Goal: Task Accomplishment & Management: Complete application form

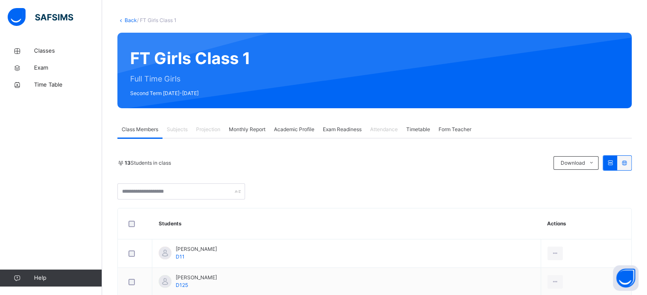
scroll to position [38, 0]
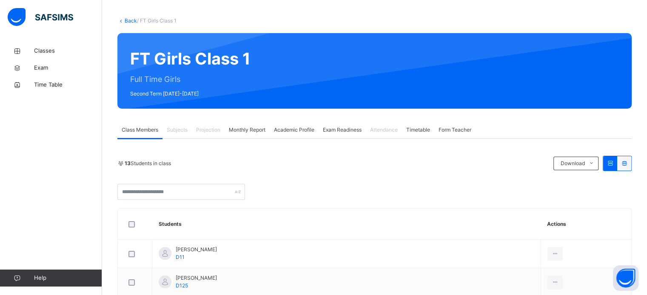
click at [442, 133] on span "Form Teacher" at bounding box center [454, 130] width 33 height 8
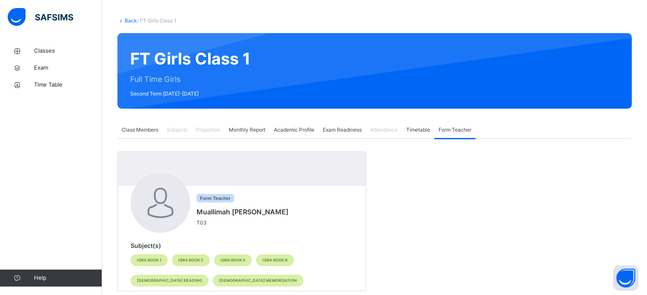
click at [402, 136] on div "Attendance" at bounding box center [384, 130] width 36 height 17
click at [119, 117] on div "Back / FT Girls Class 1 FT Girls Class 1 Full Time Girls Second Term [DATE]-[DA…" at bounding box center [374, 158] width 545 height 309
click at [134, 119] on div "Back / FT Girls Class 1 FT Girls Class 1 Full Time Girls Second Term [DATE]-[DA…" at bounding box center [374, 158] width 545 height 309
click at [123, 136] on div "Class Members" at bounding box center [139, 130] width 45 height 17
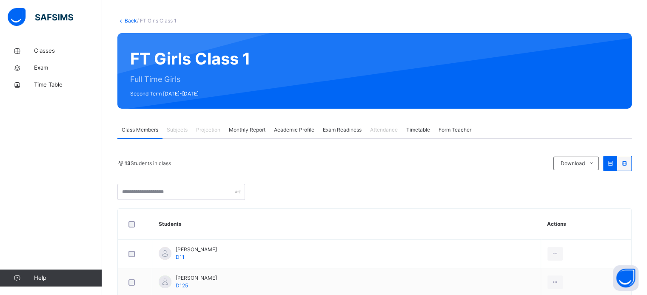
click at [236, 133] on span "Monthly Report" at bounding box center [247, 130] width 37 height 8
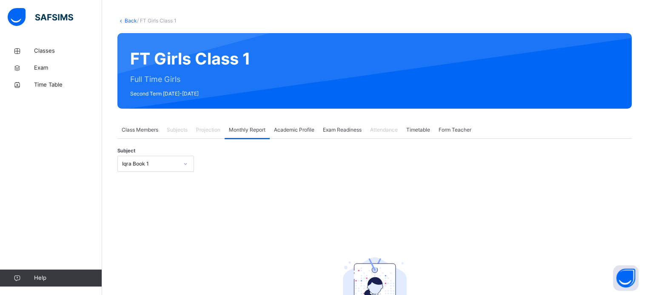
drag, startPoint x: 176, startPoint y: 173, endPoint x: 173, endPoint y: 164, distance: 9.4
click at [173, 164] on div "Subject Iqra Book 1" at bounding box center [374, 164] width 514 height 25
click at [173, 164] on div "Iqra Book 1" at bounding box center [150, 164] width 56 height 8
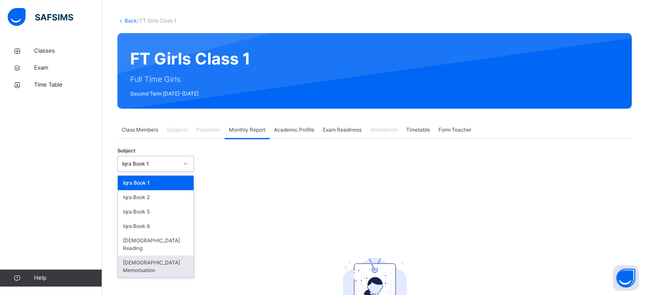
click at [136, 256] on div "[DEMOGRAPHIC_DATA] Memorisation" at bounding box center [156, 267] width 76 height 22
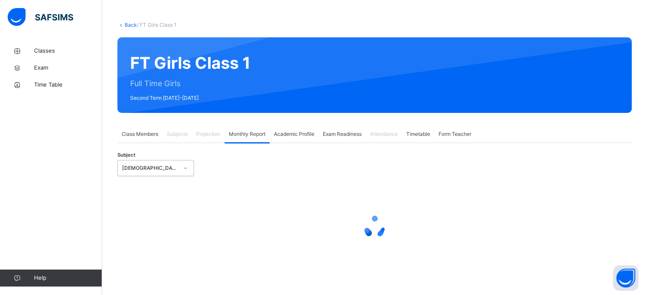
scroll to position [34, 0]
select select "****"
select select "*"
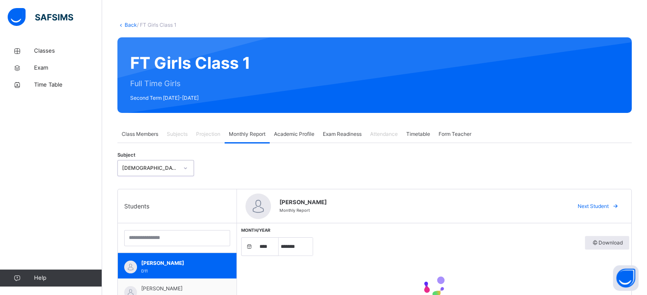
scroll to position [38, 0]
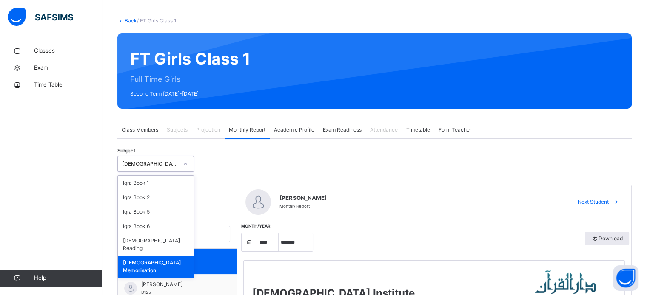
click at [146, 161] on div "[DEMOGRAPHIC_DATA] Memorisation" at bounding box center [150, 164] width 56 height 8
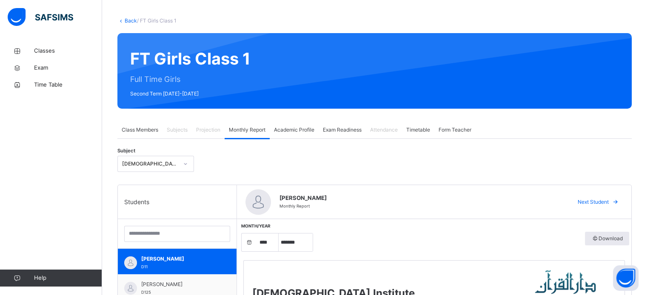
click at [143, 128] on span "Class Members" at bounding box center [140, 130] width 37 height 8
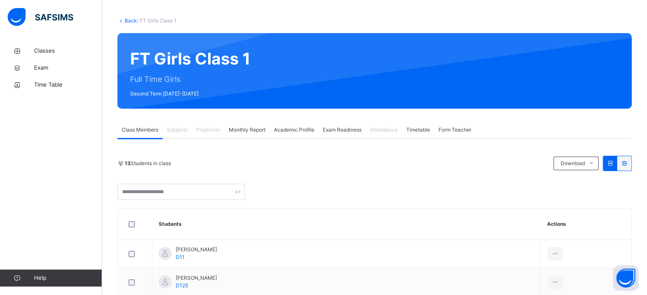
click at [298, 130] on span "Academic Profile" at bounding box center [294, 130] width 40 height 8
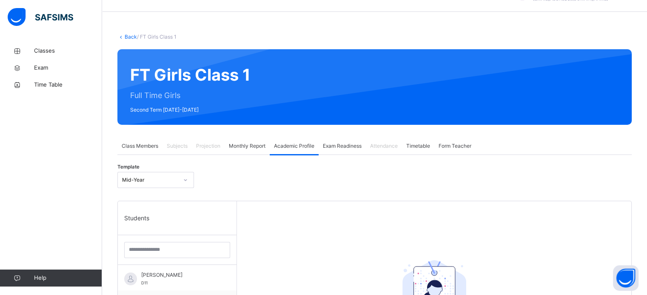
scroll to position [0, 0]
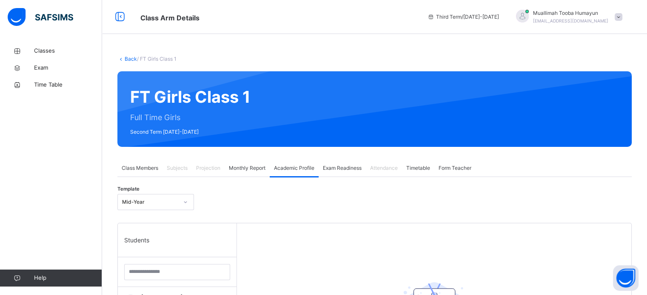
click at [306, 199] on div "Template Mid-Year" at bounding box center [374, 202] width 514 height 25
click at [133, 173] on div "Class Members" at bounding box center [139, 168] width 45 height 17
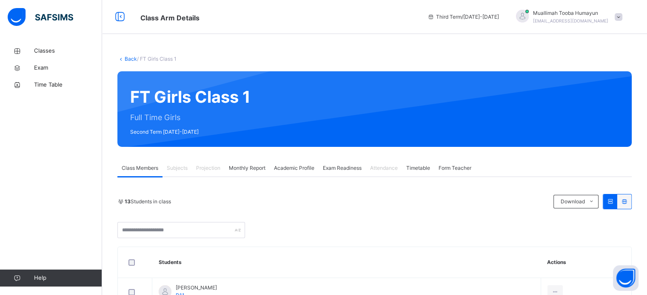
click at [121, 57] on icon at bounding box center [120, 59] width 7 height 6
click at [124, 59] on icon at bounding box center [120, 59] width 7 height 6
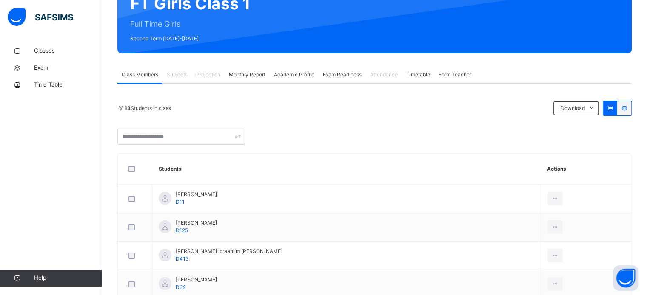
scroll to position [139, 0]
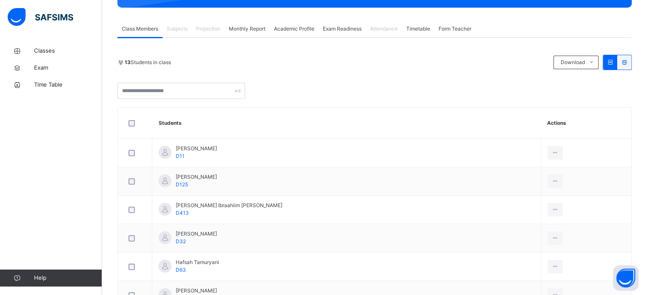
click at [215, 26] on span "Projection" at bounding box center [208, 29] width 24 height 8
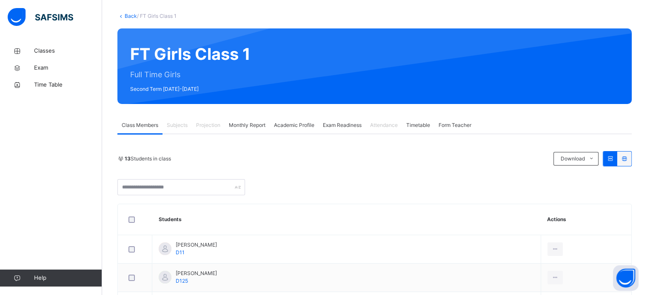
scroll to position [0, 0]
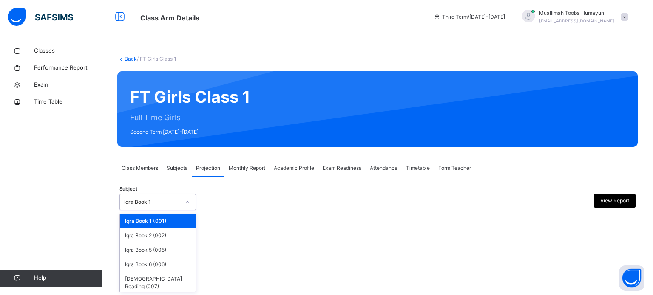
click at [151, 205] on div "Iqra Book 1" at bounding box center [152, 203] width 56 height 8
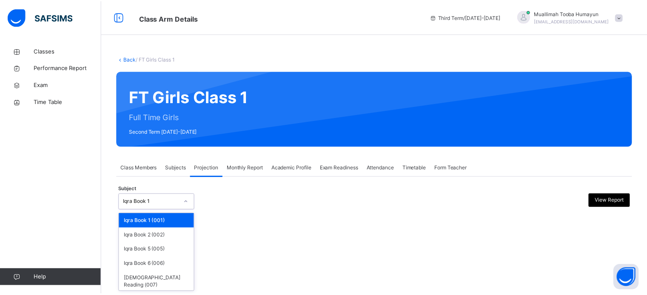
scroll to position [16, 0]
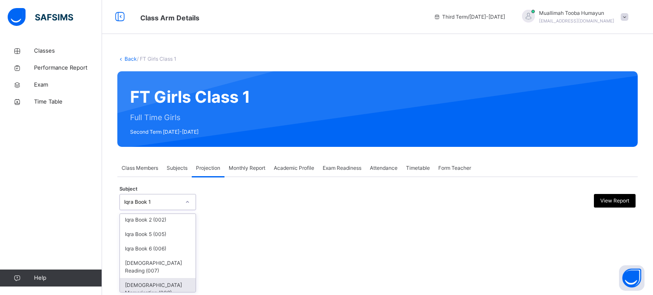
click at [124, 284] on div "Quran Memorisation (008)" at bounding box center [158, 289] width 76 height 22
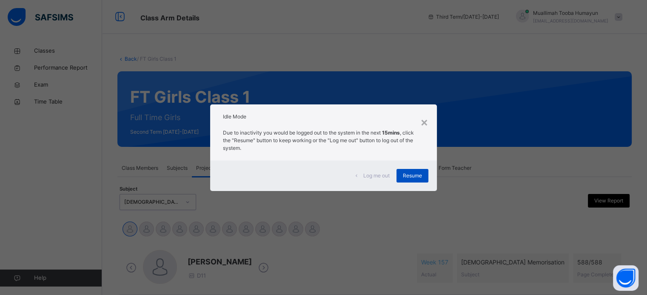
click at [425, 170] on div "Resume" at bounding box center [412, 176] width 32 height 14
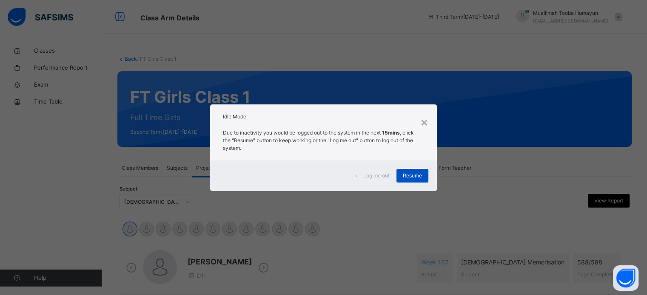
click at [416, 176] on span "Resume" at bounding box center [412, 176] width 19 height 8
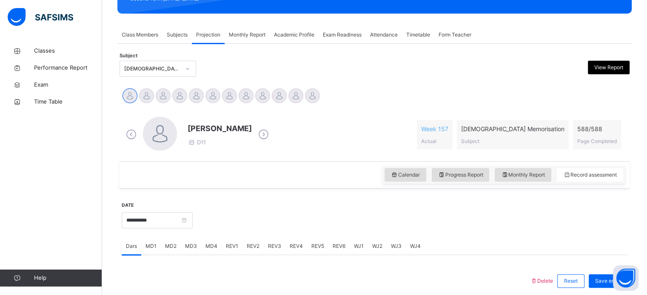
scroll to position [149, 0]
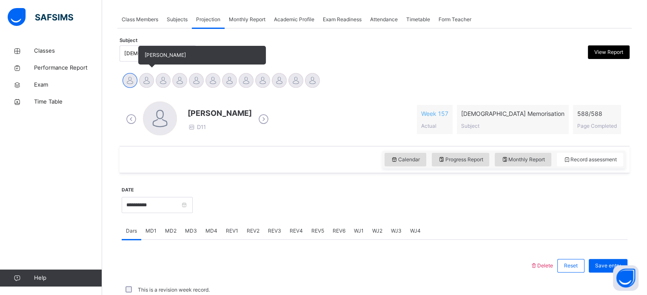
click at [151, 82] on div at bounding box center [146, 80] width 15 height 15
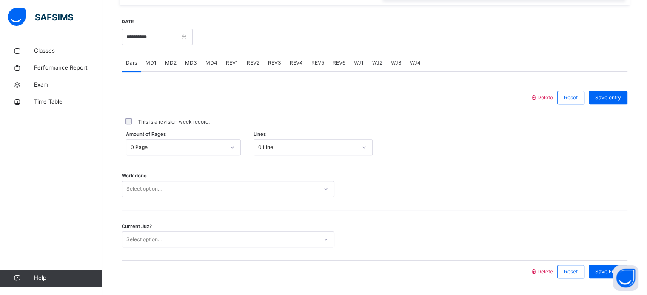
scroll to position [318, 0]
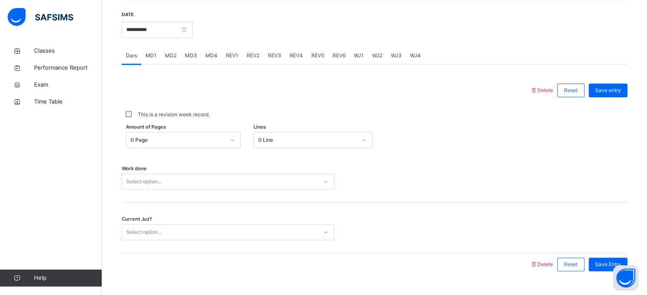
click at [212, 59] on span "MD4" at bounding box center [211, 56] width 12 height 8
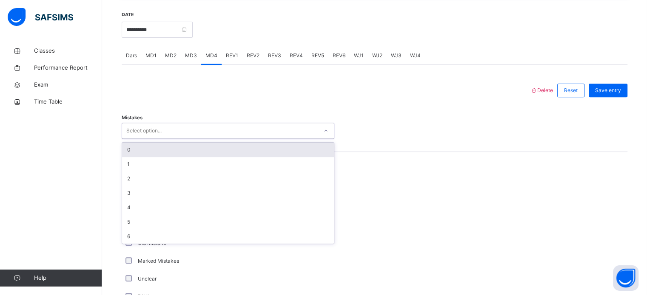
click at [216, 138] on div "Select option..." at bounding box center [220, 131] width 196 height 13
click at [214, 153] on div "0" at bounding box center [228, 150] width 212 height 14
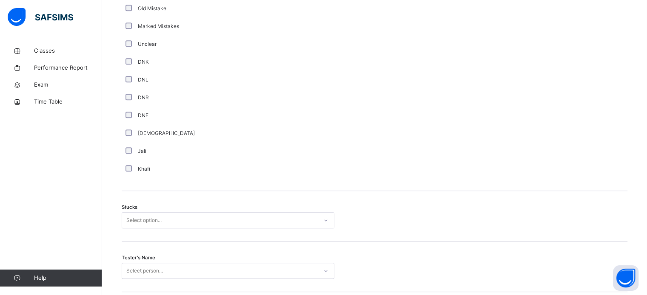
scroll to position [616, 0]
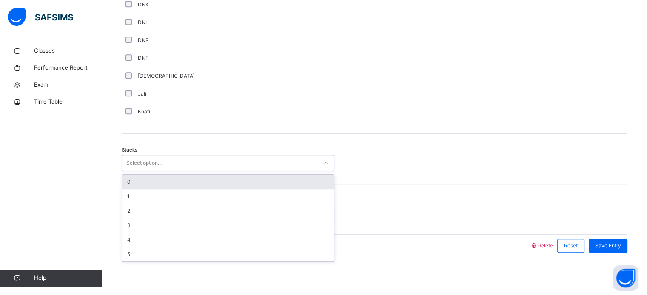
click at [158, 166] on div "Select option..." at bounding box center [143, 163] width 35 height 16
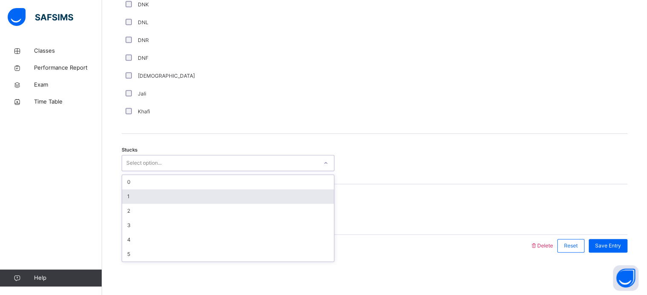
click at [171, 195] on div "1" at bounding box center [228, 197] width 212 height 14
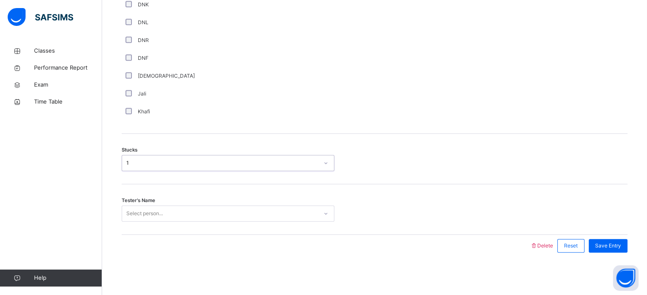
click at [157, 210] on div "Select person..." at bounding box center [144, 214] width 37 height 16
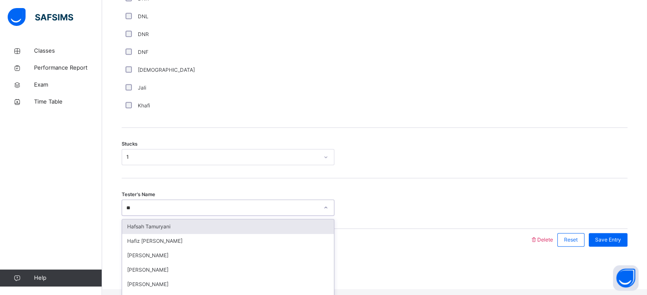
type input "*"
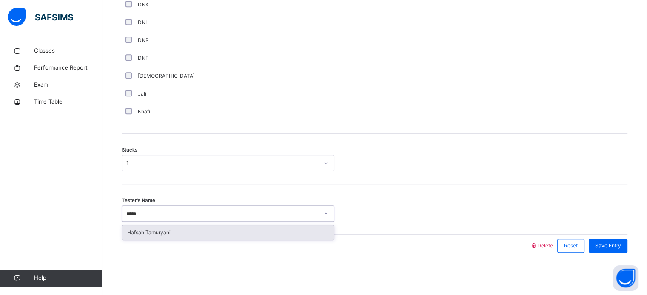
type input "******"
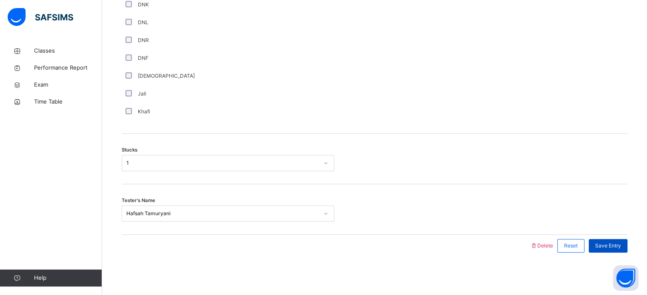
click at [616, 246] on span "Save Entry" at bounding box center [608, 246] width 26 height 8
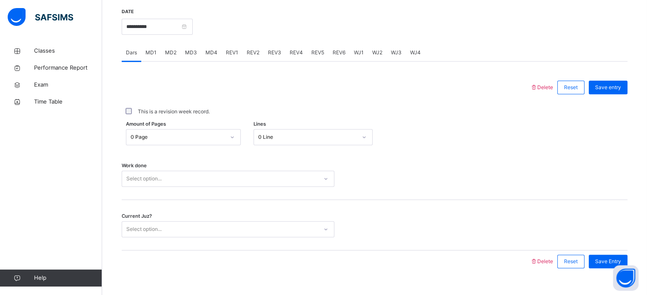
scroll to position [262, 0]
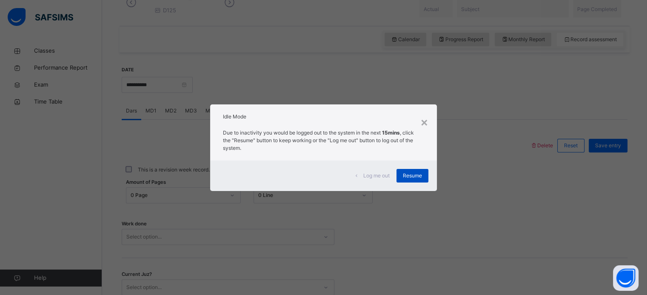
click at [411, 171] on div "Resume" at bounding box center [412, 176] width 32 height 14
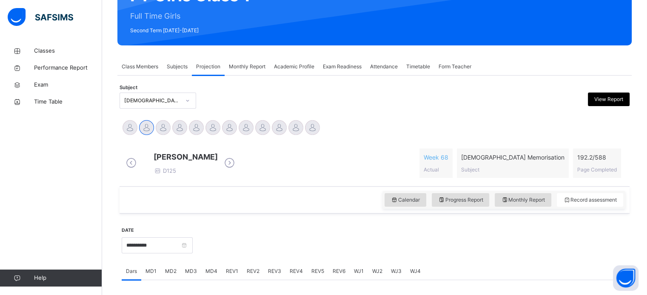
scroll to position [103, 0]
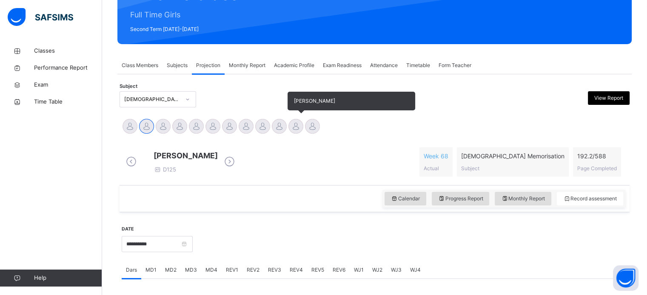
click at [294, 128] on div at bounding box center [295, 126] width 15 height 15
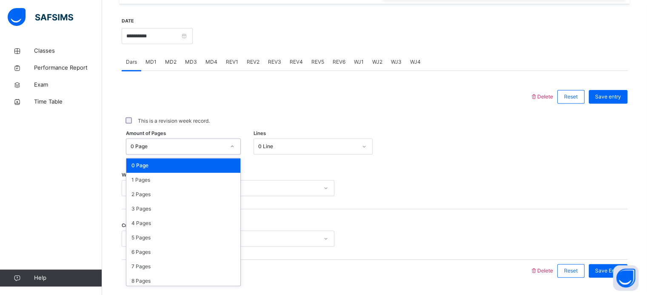
scroll to position [312, 0]
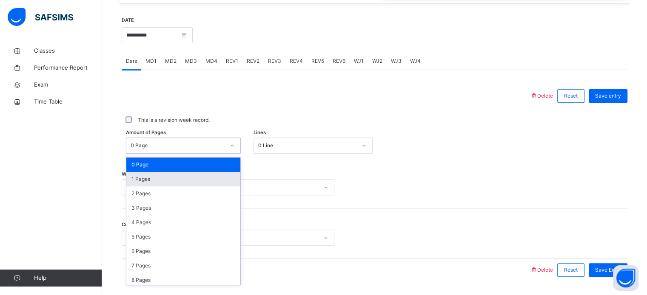
click at [137, 187] on div "1 Pages" at bounding box center [183, 179] width 114 height 14
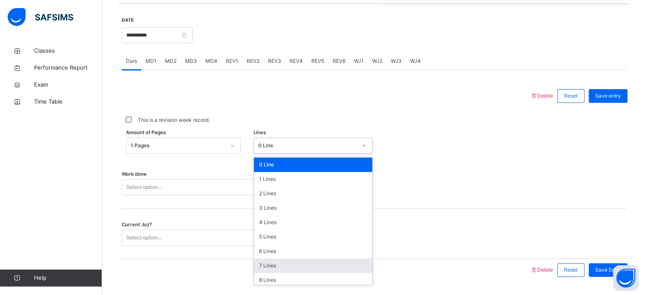
click at [261, 273] on div "7 Lines" at bounding box center [313, 266] width 118 height 14
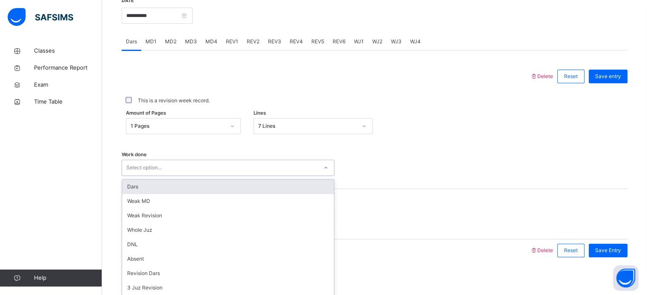
scroll to position [343, 0]
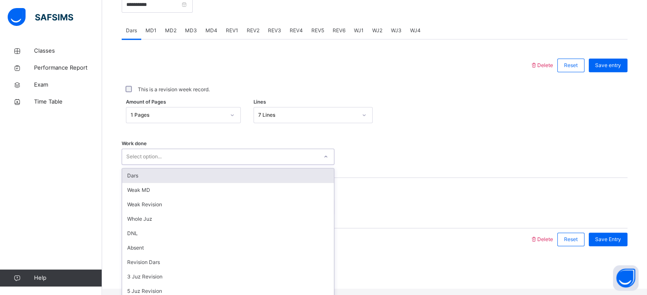
click at [132, 183] on div "Dars" at bounding box center [228, 176] width 212 height 14
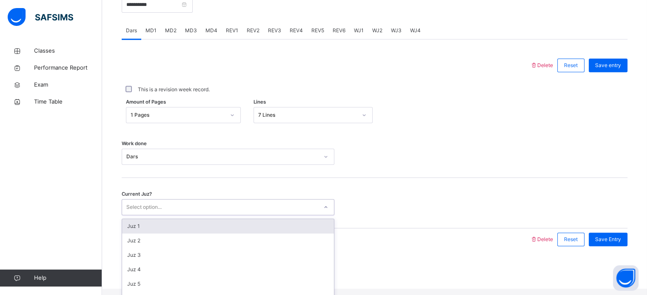
scroll to position [235, 0]
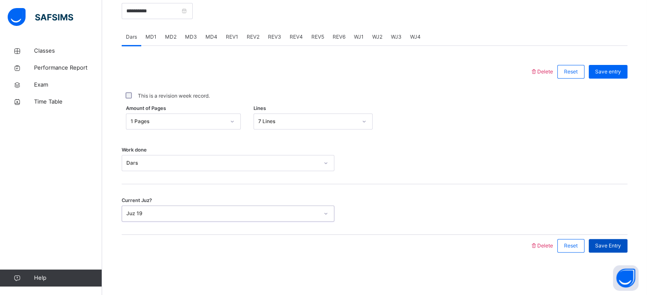
click at [625, 252] on div "Save Entry" at bounding box center [607, 246] width 39 height 14
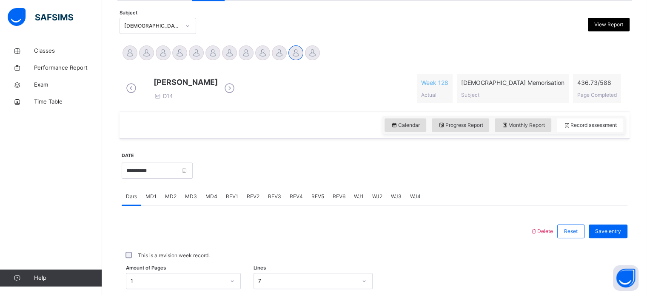
scroll to position [176, 0]
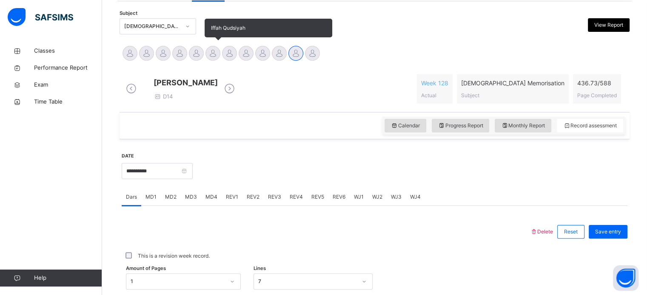
click at [211, 54] on div at bounding box center [212, 53] width 15 height 15
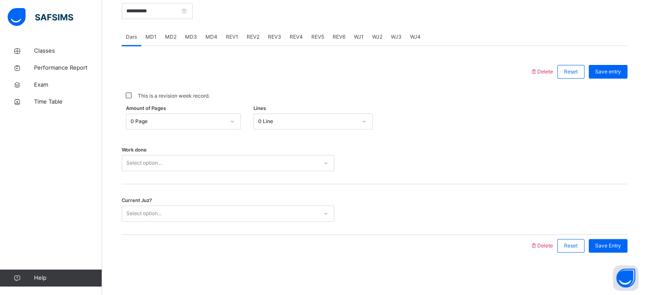
scroll to position [343, 0]
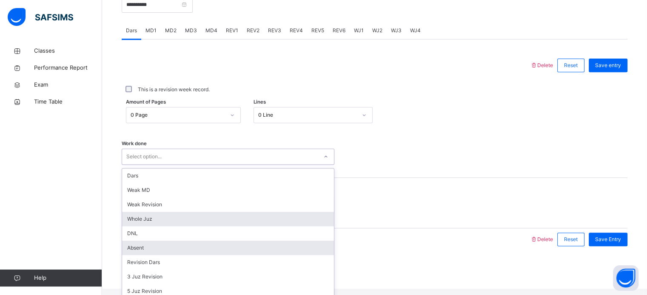
drag, startPoint x: 238, startPoint y: 160, endPoint x: 231, endPoint y: 251, distance: 91.6
click at [231, 165] on div "option Whole Juz focused, 4 of 14. 14 results available. Use Up and Down to cho…" at bounding box center [228, 157] width 213 height 16
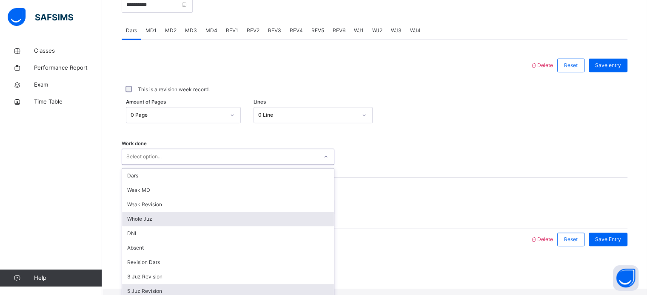
scroll to position [84, 0]
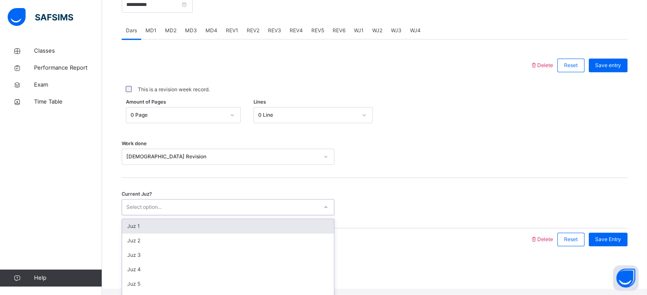
click at [142, 210] on div "Select option..." at bounding box center [143, 207] width 35 height 16
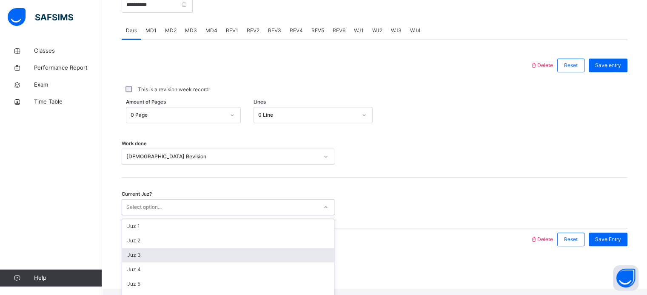
scroll to position [114, 0]
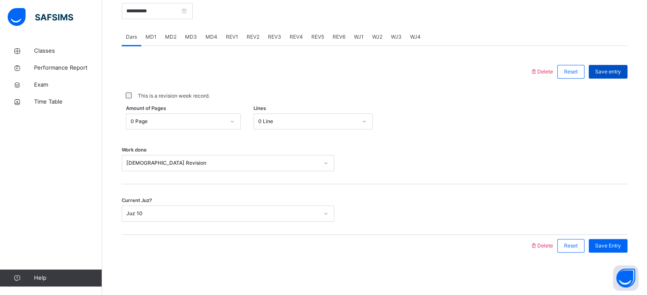
click at [609, 67] on div "Save entry" at bounding box center [607, 72] width 39 height 14
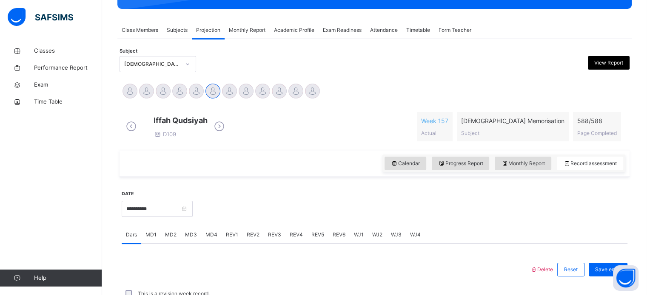
scroll to position [133, 0]
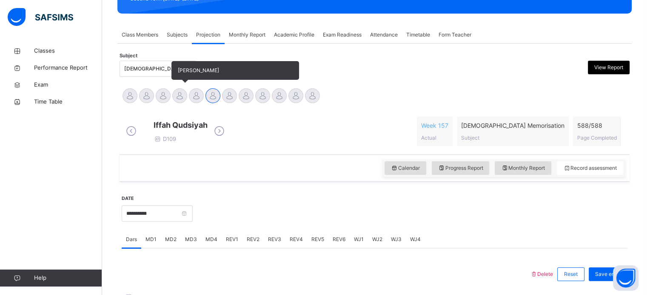
click at [178, 96] on div at bounding box center [179, 95] width 15 height 15
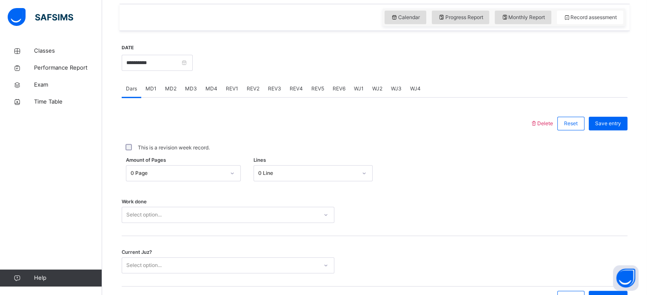
scroll to position [285, 0]
click at [235, 92] on span "REV1" at bounding box center [232, 89] width 12 height 8
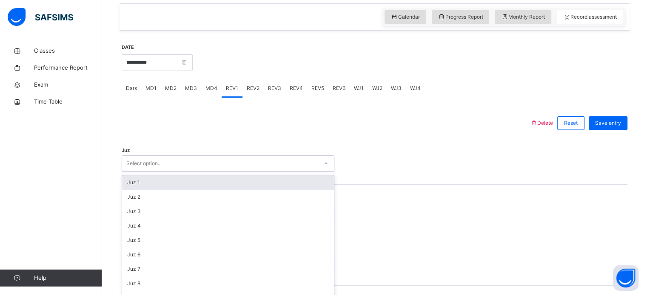
scroll to position [303, 0]
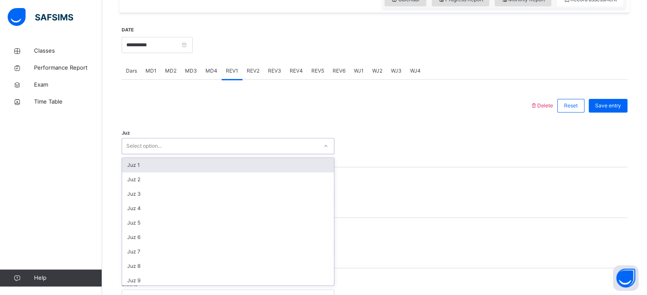
click at [156, 154] on div "option Juz 1 focused, 1 of 30. 30 results available. Use Up and Down to choose …" at bounding box center [228, 146] width 213 height 16
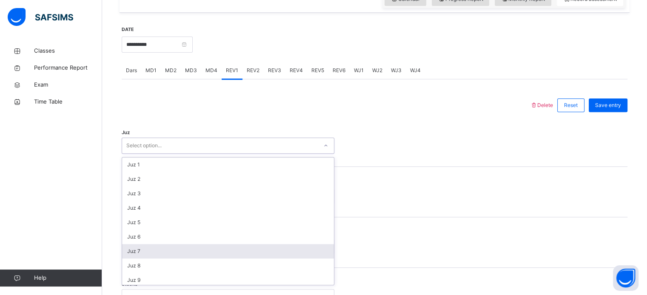
click at [136, 252] on div "Juz 7" at bounding box center [228, 251] width 212 height 14
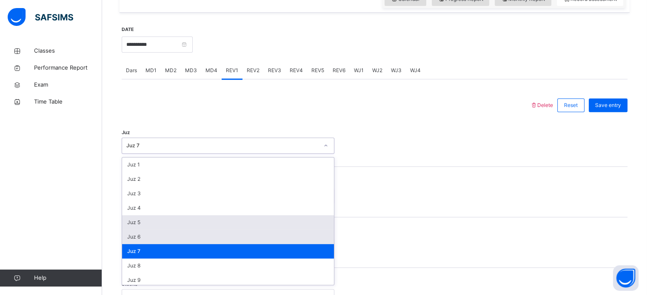
drag, startPoint x: 147, startPoint y: 149, endPoint x: 146, endPoint y: 244, distance: 95.2
click at [146, 154] on div "option Juz 7, selected. option Juz 5 focused, 5 of 30. 30 results available. Us…" at bounding box center [228, 146] width 213 height 16
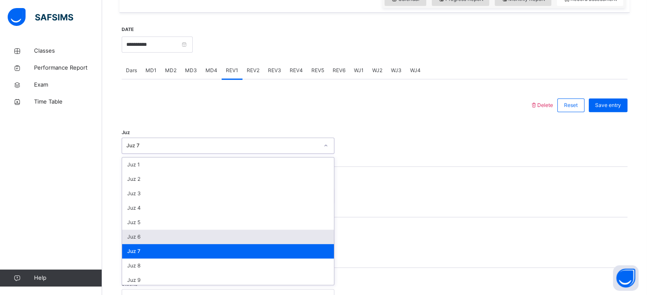
click at [146, 244] on div "Juz 6" at bounding box center [228, 237] width 212 height 14
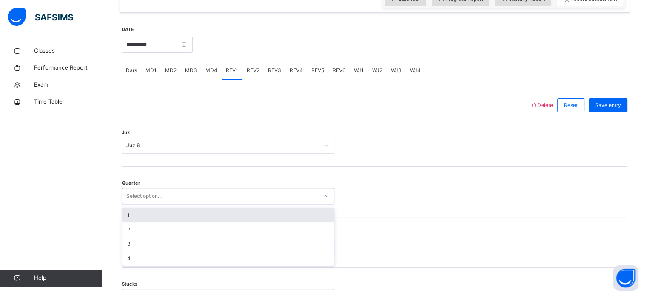
click at [146, 199] on div "Select option..." at bounding box center [143, 196] width 35 height 16
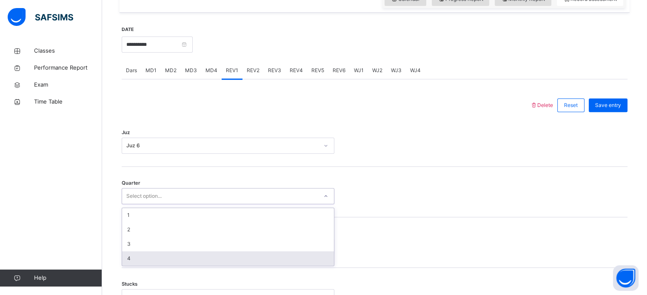
click at [140, 261] on div "4" at bounding box center [228, 259] width 212 height 14
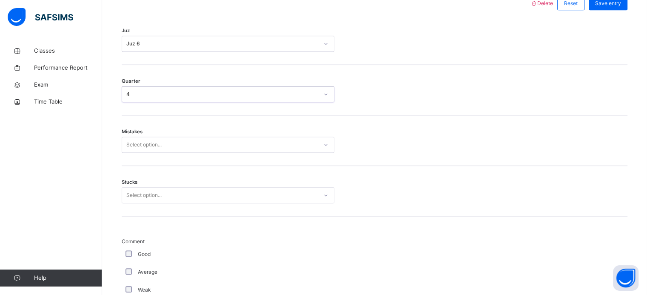
scroll to position [406, 0]
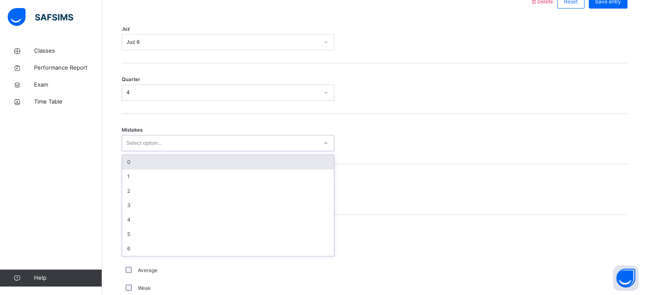
click at [186, 145] on div "Select option..." at bounding box center [220, 143] width 196 height 13
click at [162, 166] on div "0" at bounding box center [228, 162] width 212 height 14
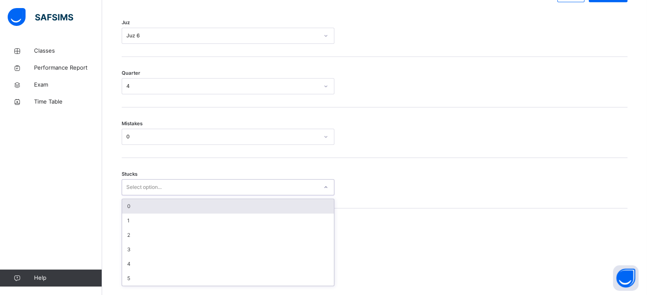
click at [145, 196] on div "Select option..." at bounding box center [228, 187] width 213 height 16
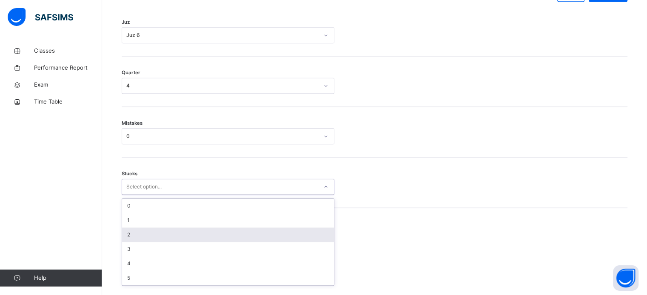
click at [137, 239] on div "2" at bounding box center [228, 235] width 212 height 14
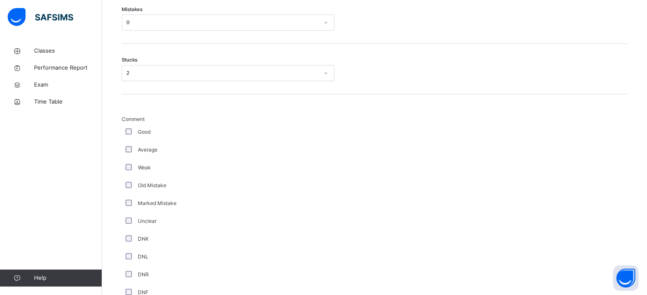
scroll to position [717, 0]
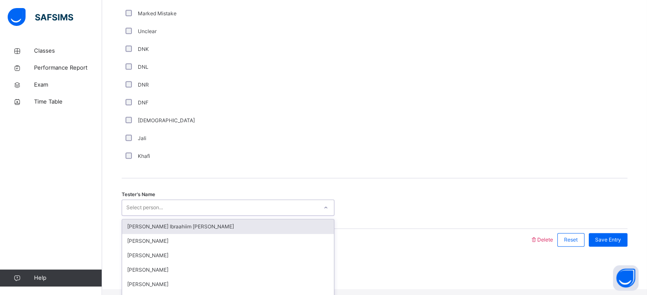
click at [167, 213] on div "Select person..." at bounding box center [220, 207] width 196 height 13
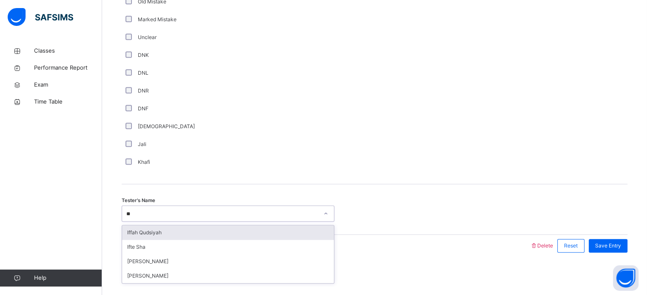
type input "***"
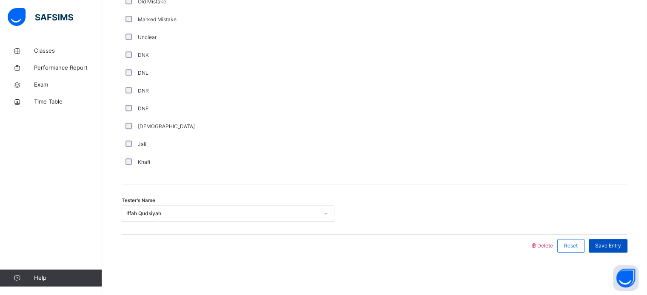
click at [621, 244] on span "Save Entry" at bounding box center [608, 246] width 26 height 8
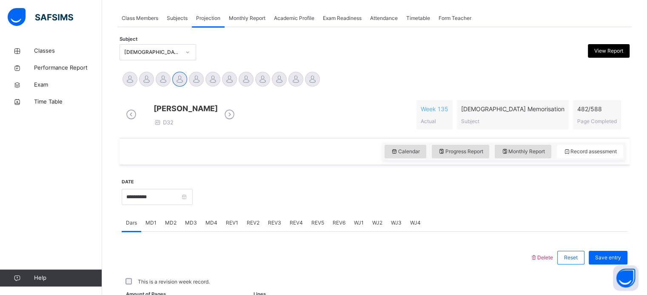
scroll to position [343, 0]
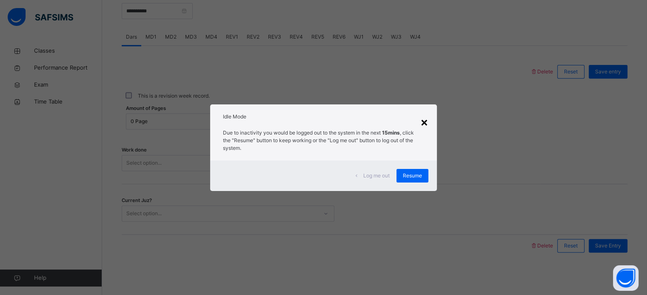
click at [421, 119] on div "×" at bounding box center [424, 122] width 8 height 18
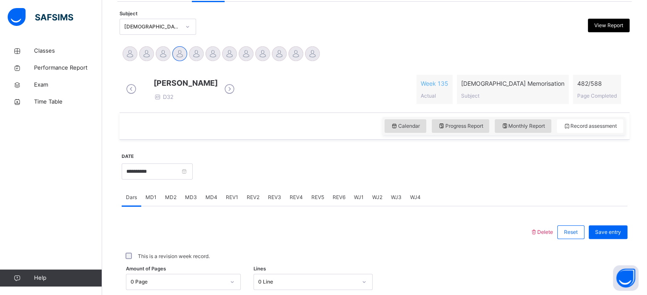
scroll to position [169, 0]
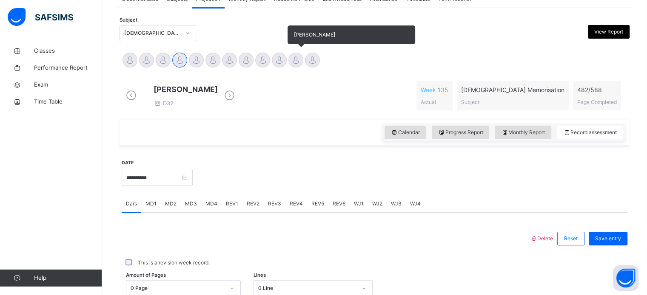
click at [299, 59] on div at bounding box center [295, 60] width 15 height 15
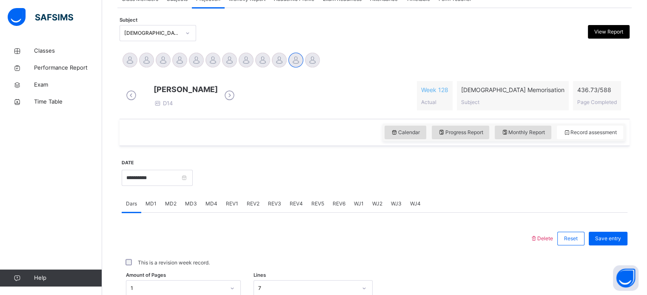
click at [152, 213] on div "MD1" at bounding box center [151, 204] width 20 height 17
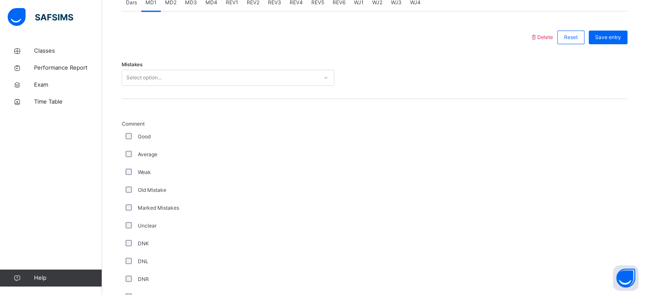
scroll to position [371, 0]
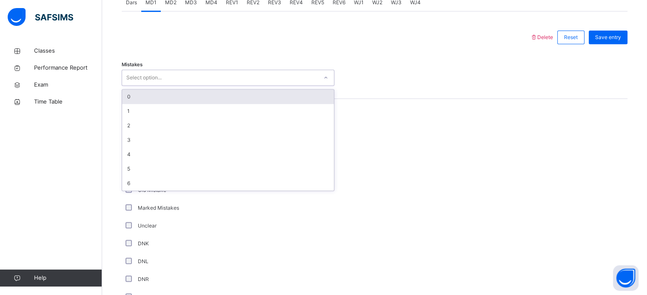
click at [240, 85] on div "Select option..." at bounding box center [220, 77] width 196 height 13
click at [241, 102] on div "0" at bounding box center [228, 97] width 212 height 14
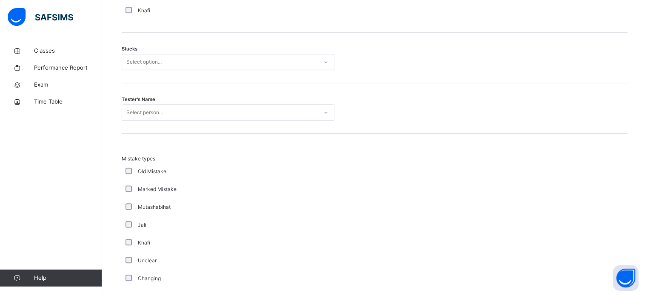
scroll to position [711, 0]
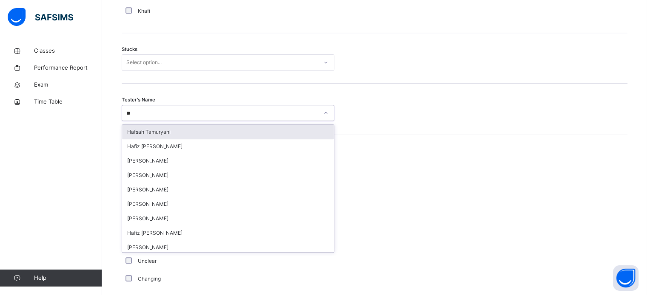
type input "***"
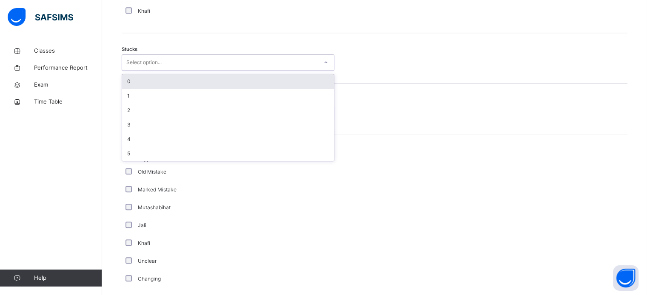
click at [236, 69] on div "Select option..." at bounding box center [220, 62] width 196 height 13
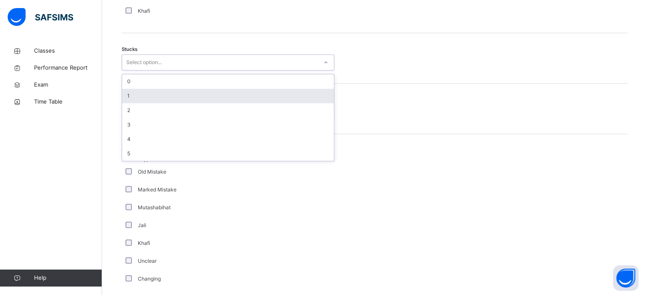
click at [223, 103] on div "1" at bounding box center [228, 96] width 212 height 14
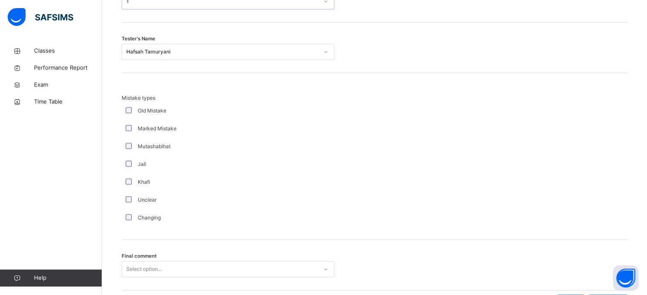
scroll to position [834, 0]
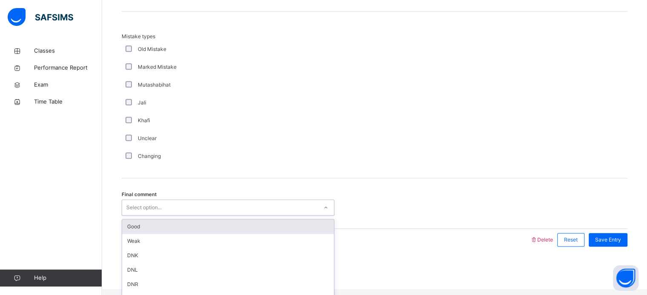
click at [179, 212] on div "Select option..." at bounding box center [220, 207] width 196 height 13
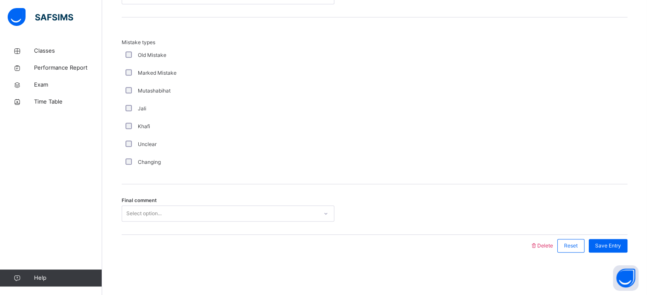
click at [176, 225] on div "Final comment Select option..." at bounding box center [374, 209] width 505 height 51
click at [610, 250] on div "Save Entry" at bounding box center [607, 246] width 39 height 14
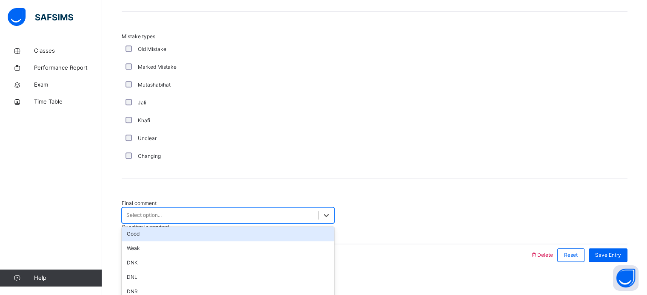
drag, startPoint x: 284, startPoint y: 211, endPoint x: 272, endPoint y: 233, distance: 24.6
click at [272, 224] on div "option Good focused, 1 of 6. 6 results available. Use Up and Down to choose opt…" at bounding box center [228, 215] width 213 height 16
click at [272, 233] on div "Good" at bounding box center [228, 234] width 213 height 14
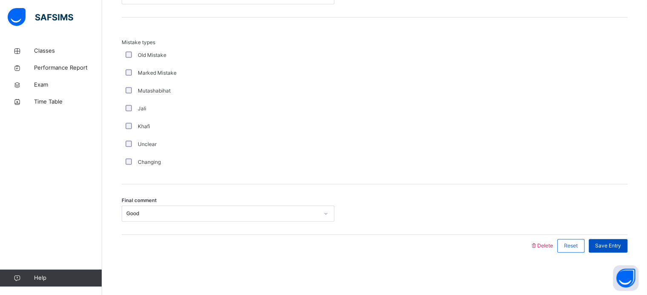
click at [609, 241] on div "Save Entry" at bounding box center [607, 246] width 39 height 14
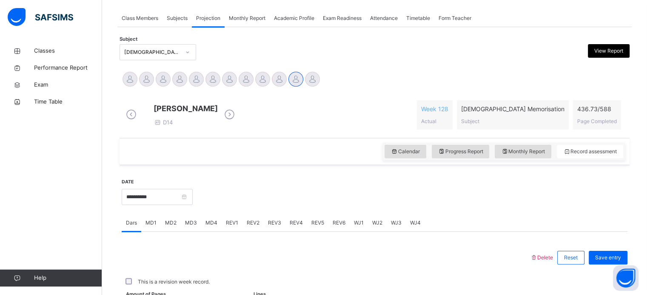
scroll to position [343, 0]
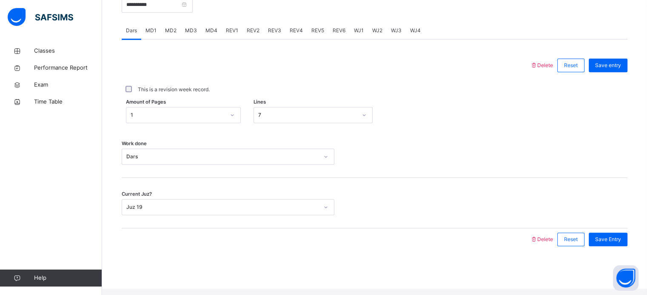
click at [213, 30] on div "MD4" at bounding box center [211, 30] width 20 height 17
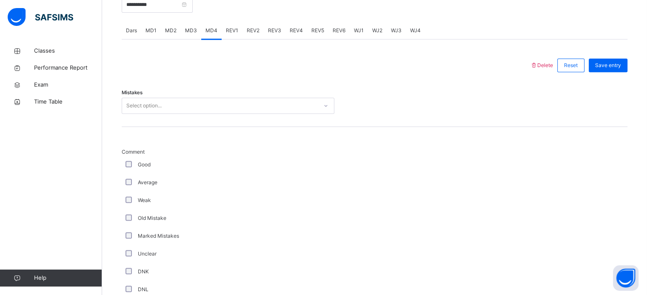
scroll to position [616, 0]
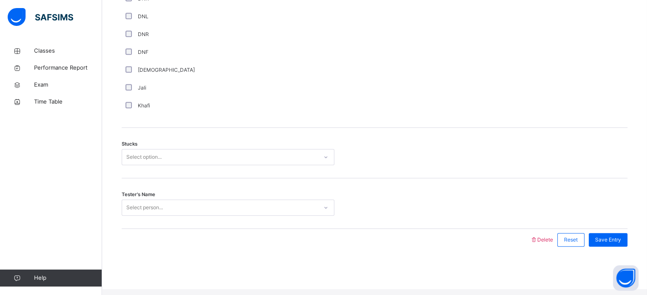
click at [244, 229] on div "Tester's Name Select person..." at bounding box center [374, 204] width 505 height 51
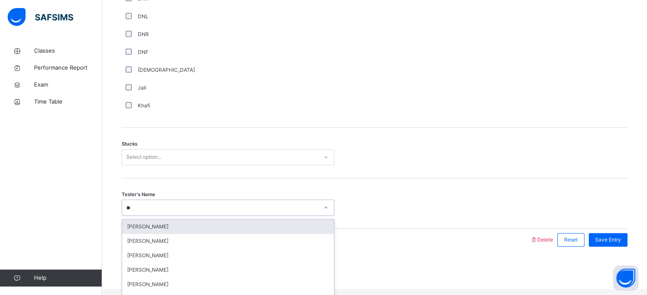
type input "***"
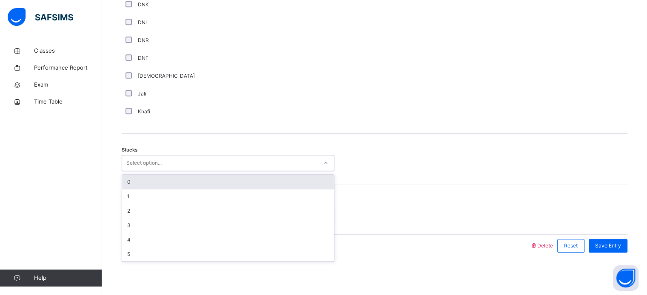
click at [267, 156] on div "Select option..." at bounding box center [228, 163] width 213 height 16
type input "*"
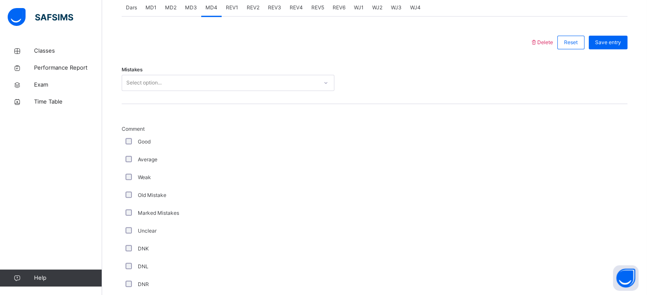
scroll to position [360, 0]
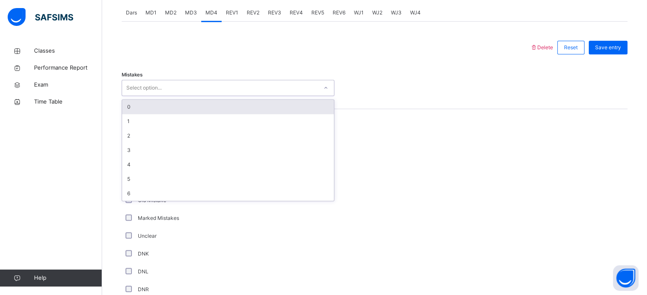
type input "*"
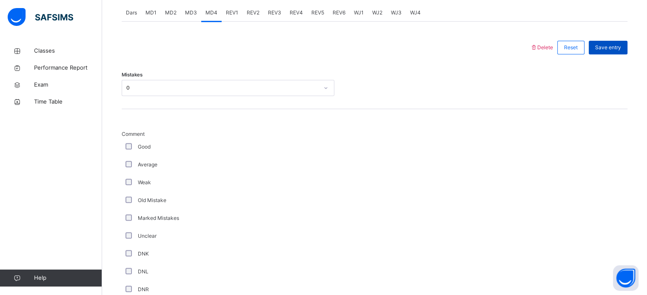
click at [608, 51] on span "Save entry" at bounding box center [608, 48] width 26 height 8
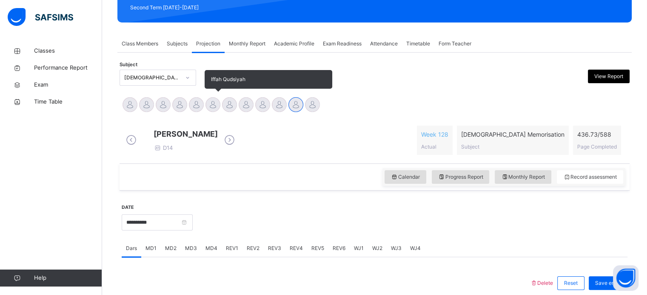
scroll to position [123, 0]
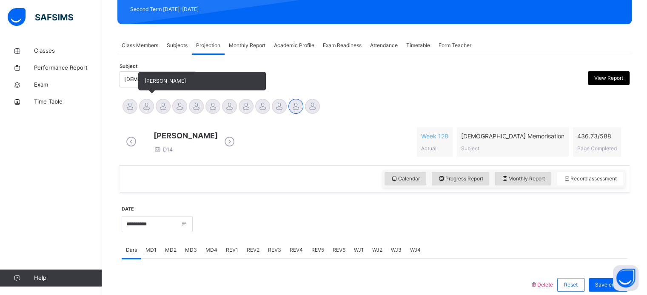
click at [147, 105] on div at bounding box center [146, 106] width 15 height 15
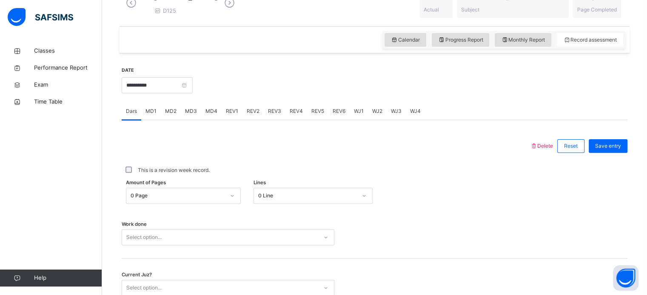
scroll to position [257, 0]
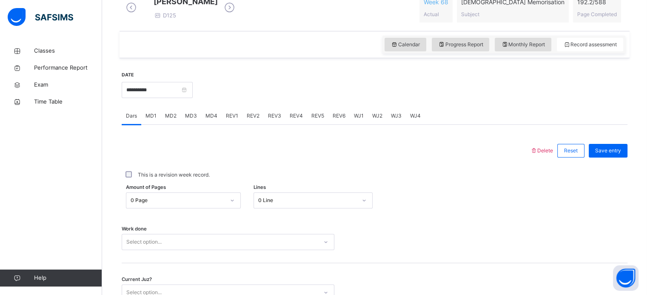
click at [189, 120] on span "MD3" at bounding box center [191, 116] width 12 height 8
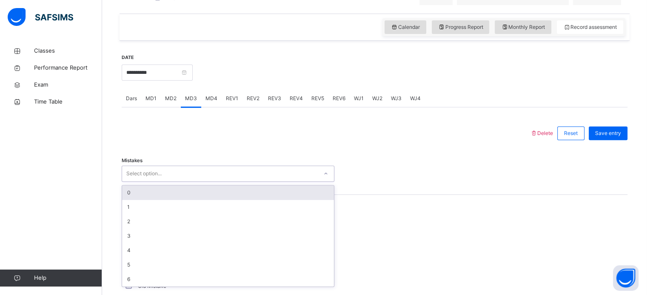
click at [190, 182] on div "option 0 focused, 1 of 7. 7 results available. Use Up and Down to choose option…" at bounding box center [228, 174] width 213 height 16
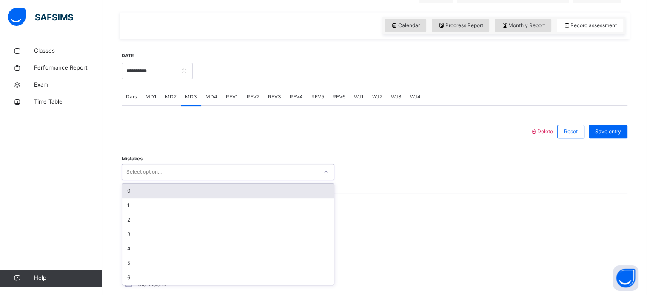
click at [190, 192] on div "0" at bounding box center [228, 191] width 212 height 14
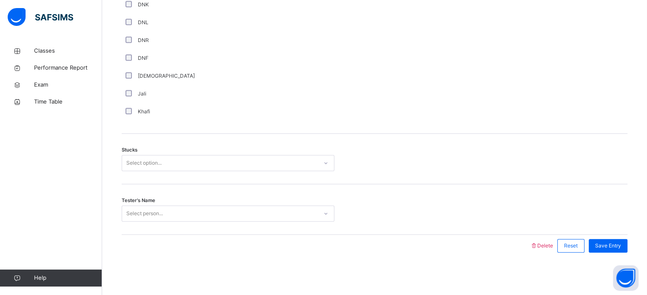
scroll to position [615, 0]
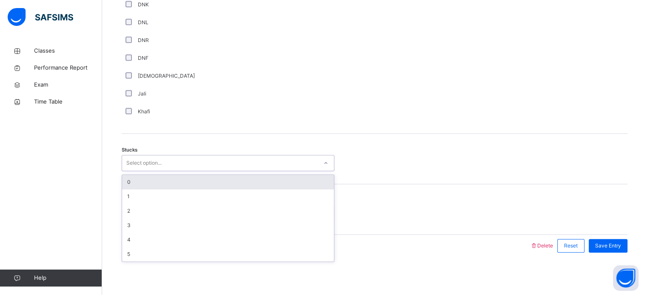
click at [201, 169] on div "Select option..." at bounding box center [220, 163] width 196 height 13
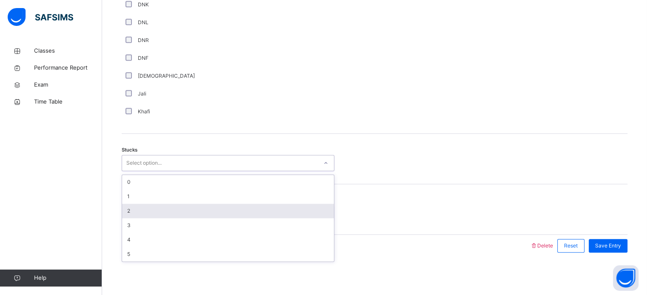
click at [207, 210] on div "2" at bounding box center [228, 211] width 212 height 14
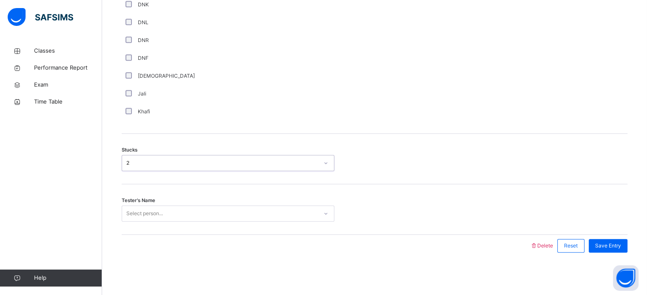
scroll to position [616, 0]
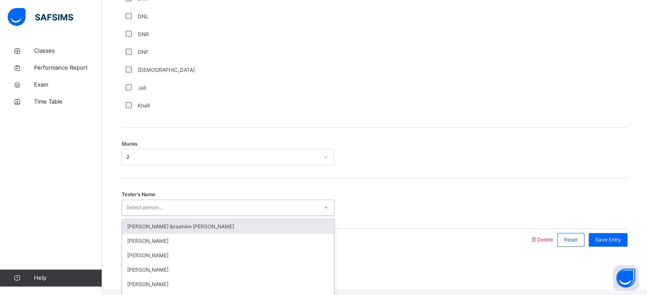
click at [207, 210] on div "Select person..." at bounding box center [220, 207] width 196 height 13
click at [231, 234] on div "[PERSON_NAME] Ibraahiim [PERSON_NAME]" at bounding box center [228, 227] width 212 height 14
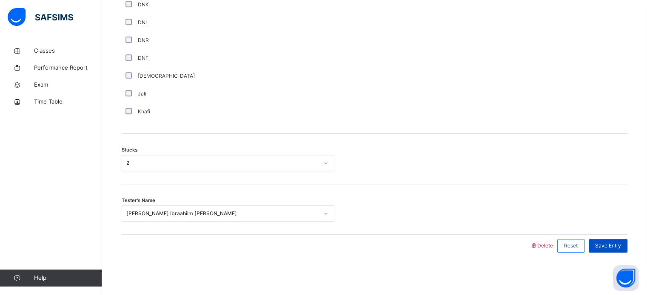
click at [615, 241] on div "Save Entry" at bounding box center [607, 246] width 39 height 14
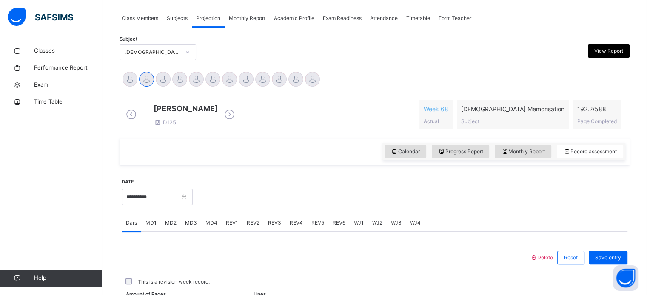
scroll to position [343, 0]
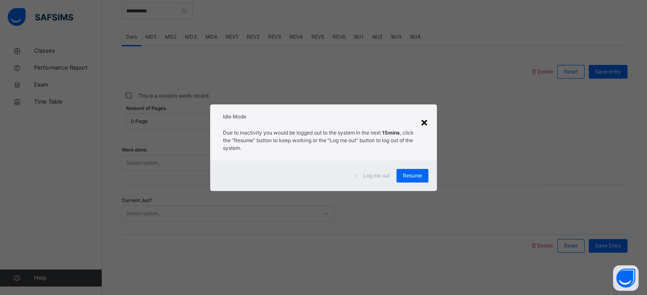
click at [426, 117] on div "×" at bounding box center [424, 122] width 8 height 18
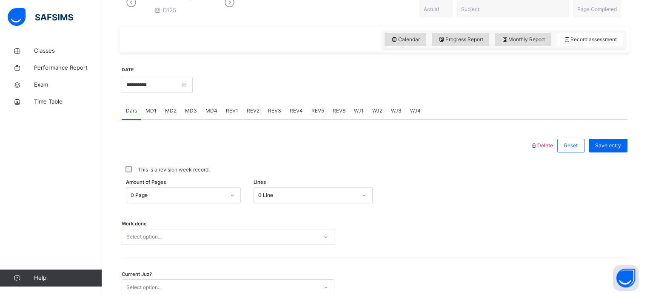
scroll to position [264, 0]
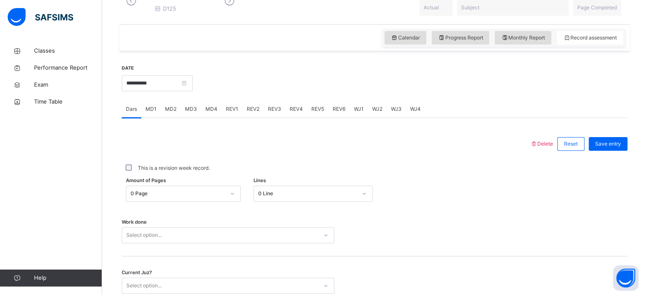
click at [270, 113] on span "REV3" at bounding box center [274, 109] width 13 height 8
click at [230, 113] on span "REV1" at bounding box center [232, 109] width 12 height 8
click at [206, 113] on span "MD4" at bounding box center [211, 109] width 12 height 8
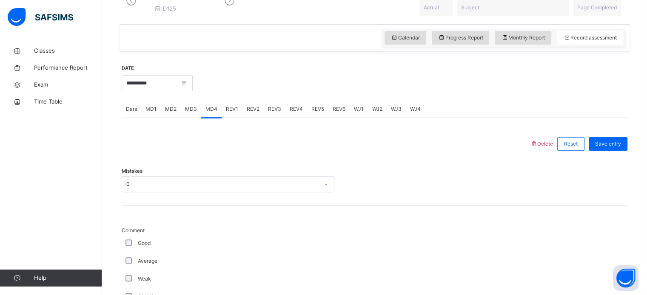
click at [182, 115] on div "MD3" at bounding box center [191, 109] width 20 height 17
click at [233, 113] on span "REV1" at bounding box center [232, 109] width 12 height 8
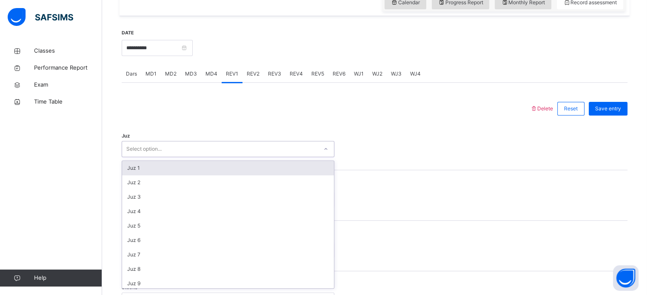
click at [175, 157] on div "option Juz 1 focused, 1 of 30. 30 results available. Use Up and Down to choose …" at bounding box center [228, 149] width 213 height 16
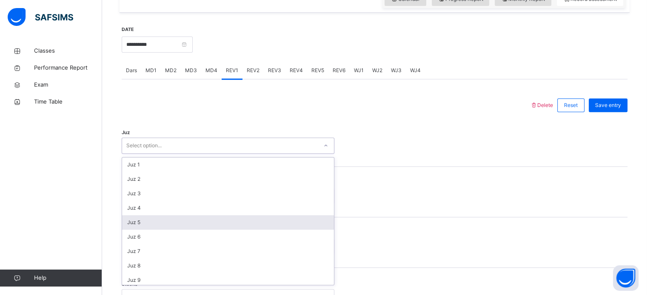
click at [175, 230] on div "Juz 5" at bounding box center [228, 223] width 212 height 14
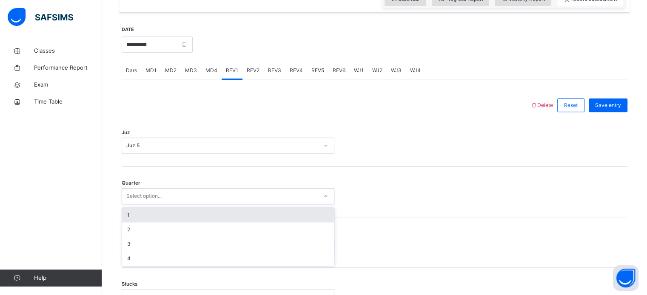
click at [166, 198] on div "Select option..." at bounding box center [220, 196] width 196 height 13
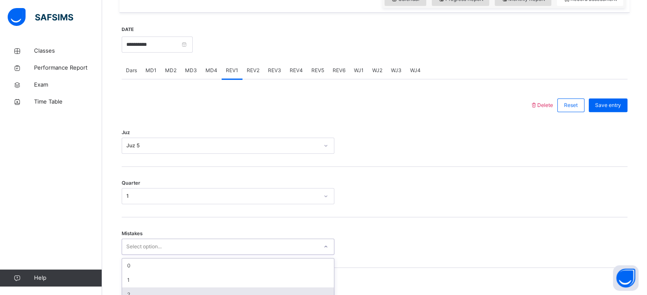
scroll to position [377, 0]
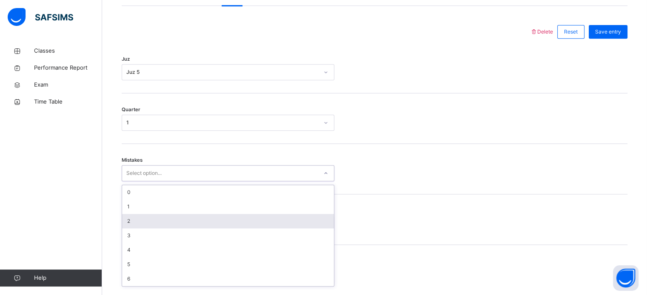
click at [193, 182] on div "option 2 focused, 3 of 7. 7 results available. Use Up and Down to choose option…" at bounding box center [228, 173] width 213 height 16
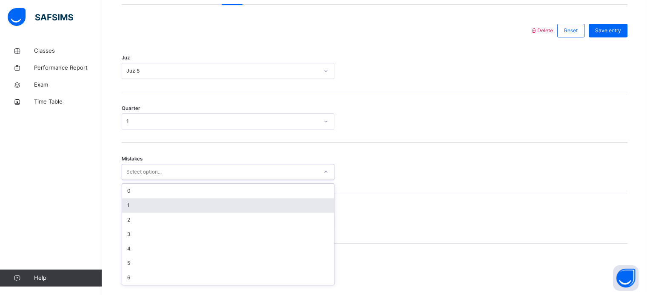
click at [187, 209] on div "1" at bounding box center [228, 206] width 212 height 14
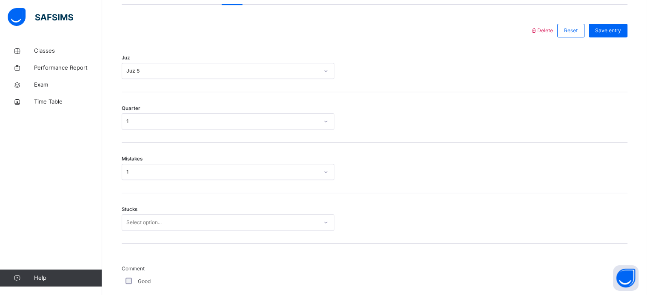
click at [179, 218] on div "Stucks Select option..." at bounding box center [374, 218] width 505 height 51
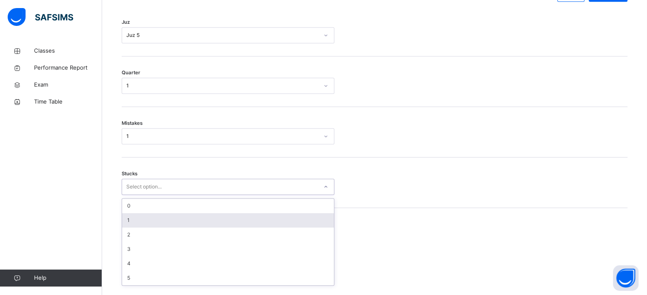
click at [180, 195] on div "option 1 focused, 2 of 6. 6 results available. Use Up and Down to choose option…" at bounding box center [228, 187] width 213 height 16
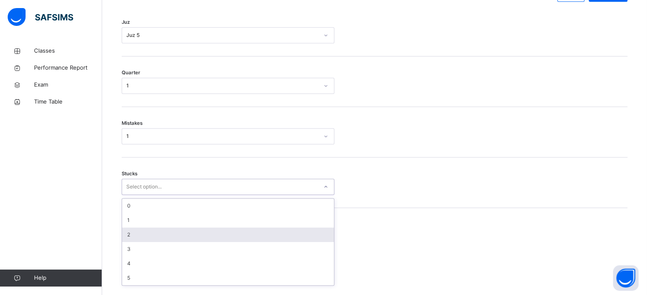
click at [180, 238] on div "2" at bounding box center [228, 235] width 212 height 14
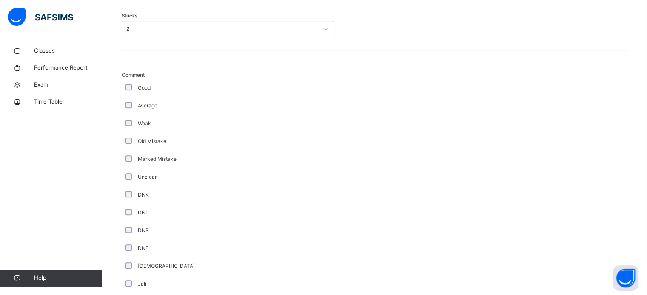
scroll to position [717, 0]
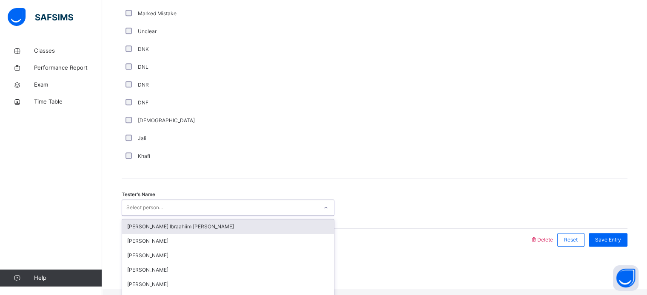
click at [158, 216] on div "Select person..." at bounding box center [144, 208] width 37 height 16
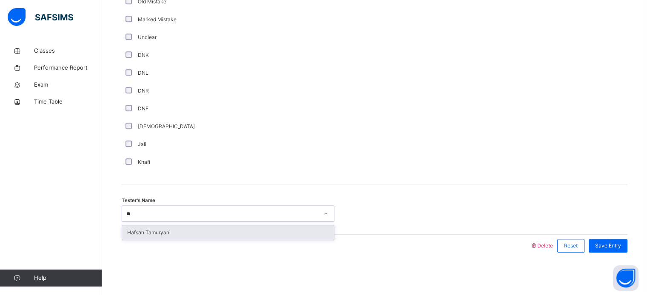
type input "*"
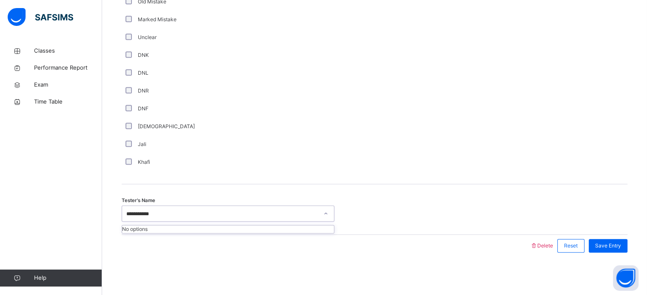
type input "*********"
click at [607, 239] on div "Save Entry" at bounding box center [605, 246] width 43 height 22
click at [607, 241] on div "Save Entry" at bounding box center [607, 246] width 39 height 14
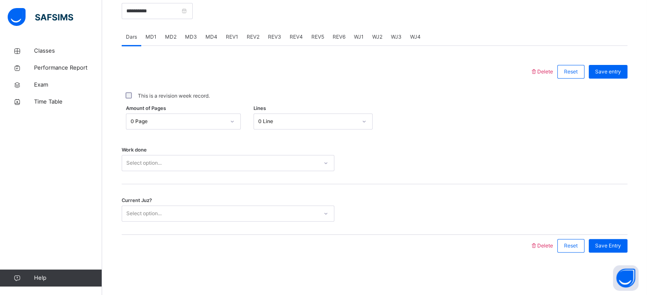
scroll to position [312, 0]
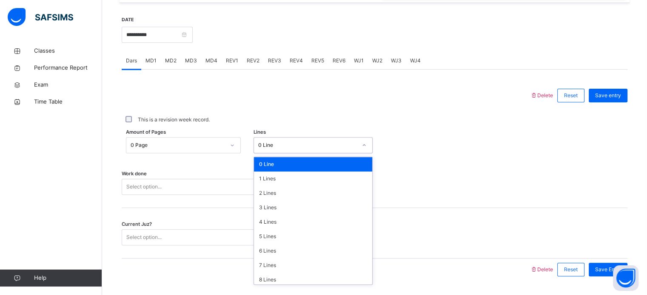
click at [315, 149] on div "0 Line" at bounding box center [307, 146] width 99 height 8
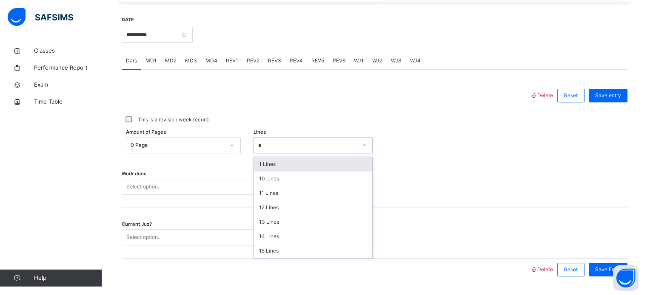
type input "**"
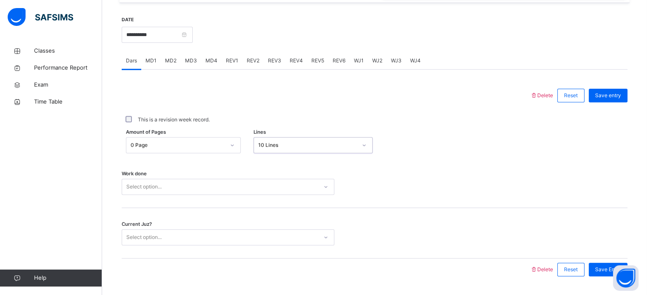
scroll to position [343, 0]
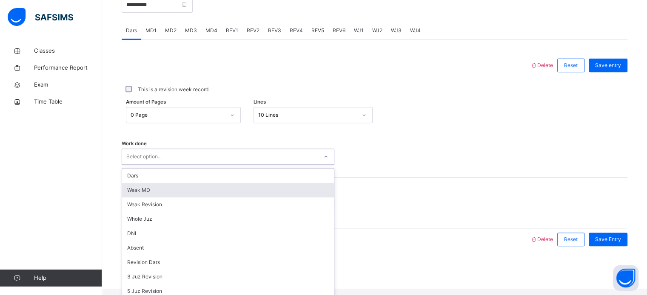
click at [304, 165] on div "option Weak MD focused, 2 of 14. 14 results available. Use Up and Down to choos…" at bounding box center [228, 157] width 213 height 16
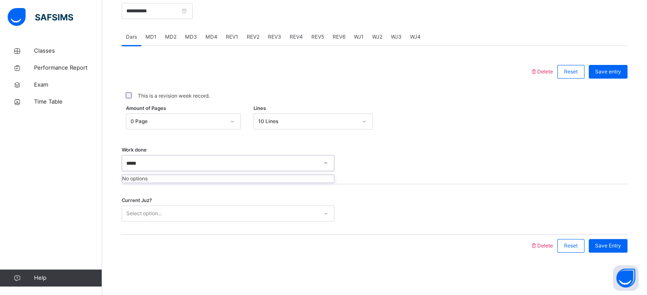
type input "****"
click at [326, 235] on div at bounding box center [326, 246] width 400 height 22
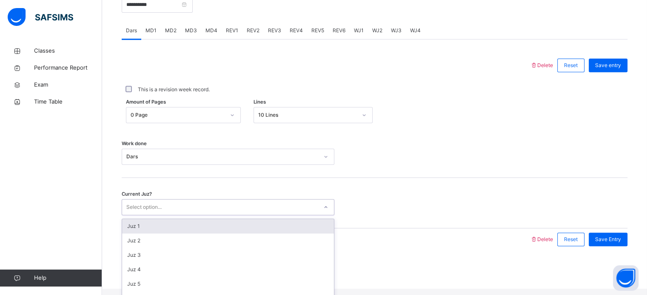
click at [325, 210] on icon at bounding box center [325, 207] width 5 height 9
type input "*****"
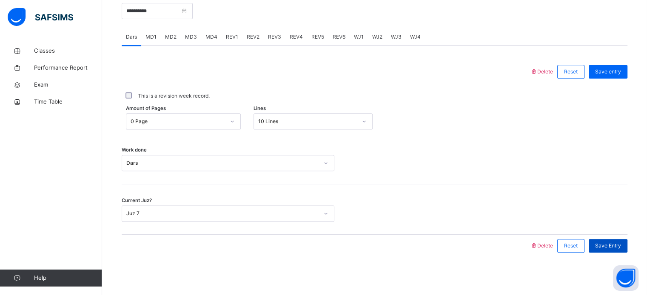
click at [615, 245] on span "Save Entry" at bounding box center [608, 246] width 26 height 8
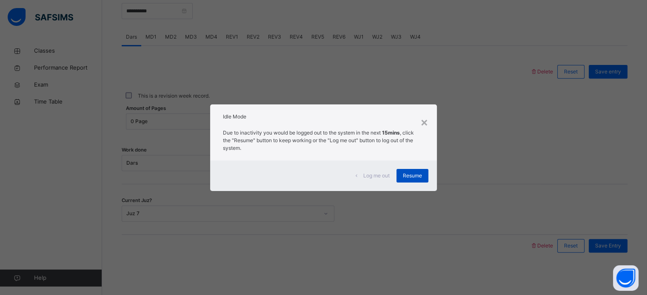
click at [411, 177] on span "Resume" at bounding box center [412, 176] width 19 height 8
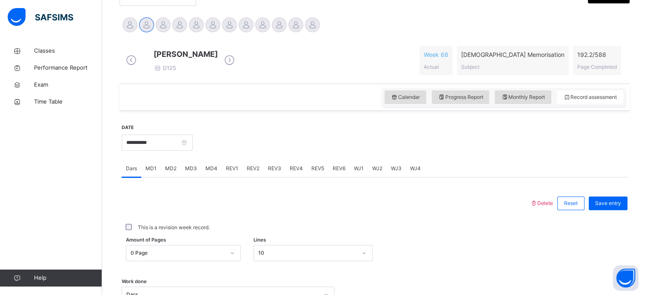
scroll to position [203, 0]
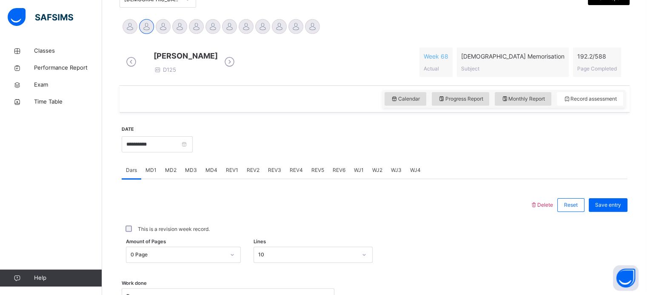
click at [3, 271] on link "Help" at bounding box center [51, 278] width 102 height 17
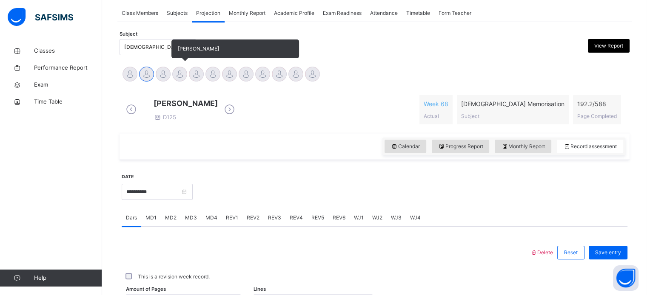
click at [182, 68] on div at bounding box center [179, 74] width 15 height 15
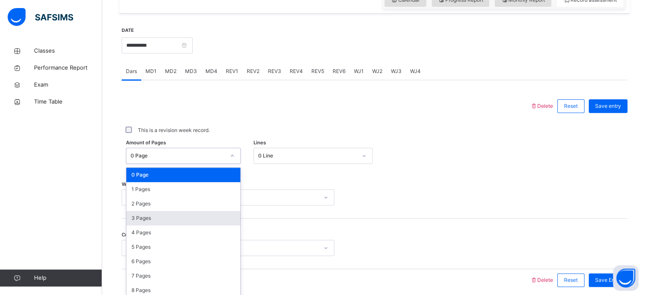
scroll to position [312, 0]
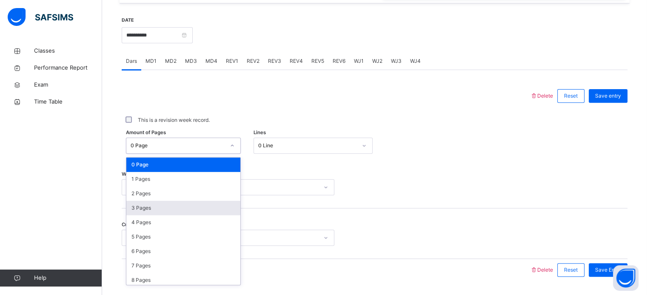
drag, startPoint x: 166, startPoint y: 212, endPoint x: 153, endPoint y: 218, distance: 14.6
click at [153, 154] on div "option 3 Pages focused, 4 of 589. 589 results available. Use Up and Down to cho…" at bounding box center [183, 146] width 115 height 16
click at [153, 216] on div "3 Pages" at bounding box center [183, 208] width 114 height 14
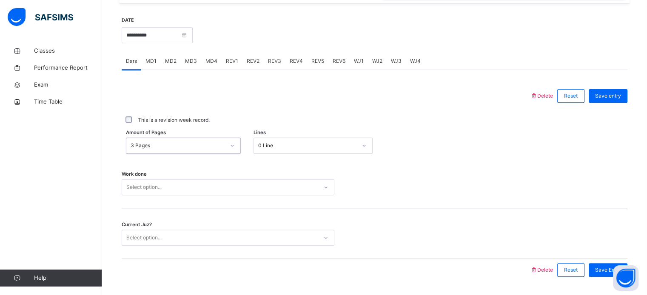
scroll to position [343, 0]
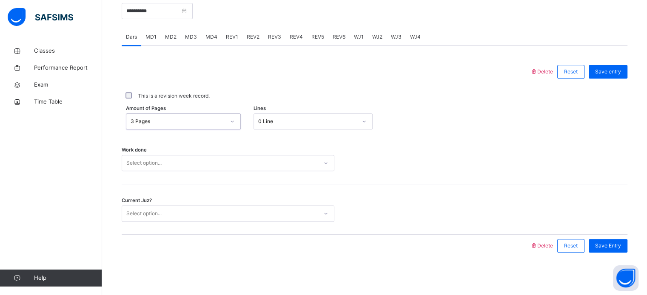
click at [148, 171] on div "Select option..." at bounding box center [228, 163] width 213 height 16
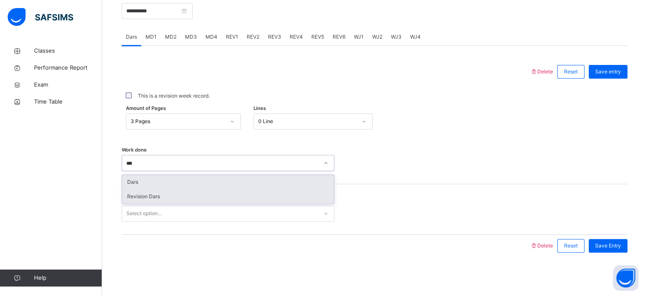
type input "****"
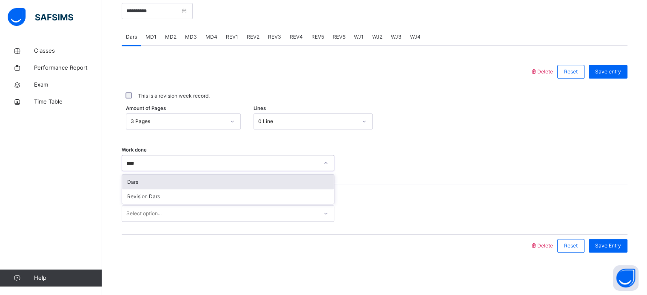
click at [136, 176] on div "Dars" at bounding box center [228, 182] width 212 height 14
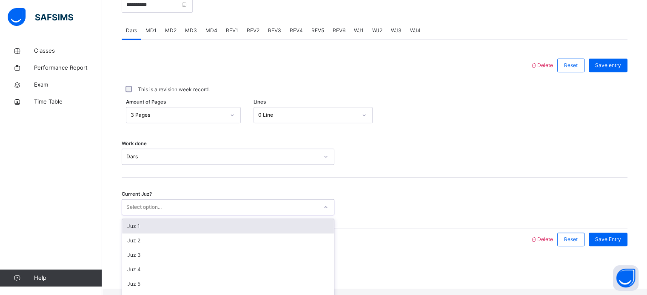
click at [162, 216] on div "Select option... *" at bounding box center [228, 207] width 213 height 16
type input "**"
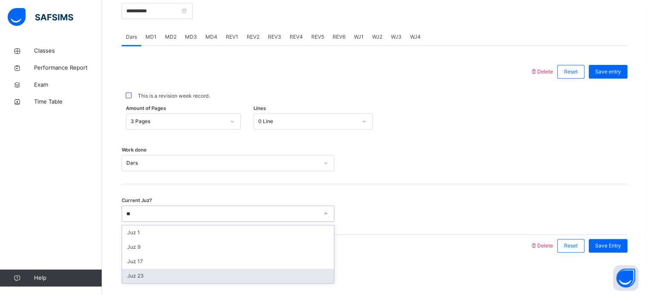
click at [138, 274] on div "Juz 23" at bounding box center [228, 276] width 212 height 14
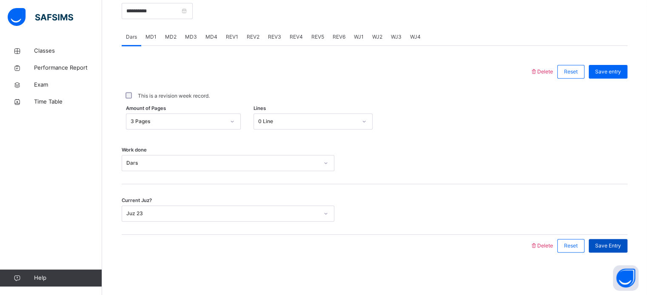
click at [611, 244] on span "Save Entry" at bounding box center [608, 246] width 26 height 8
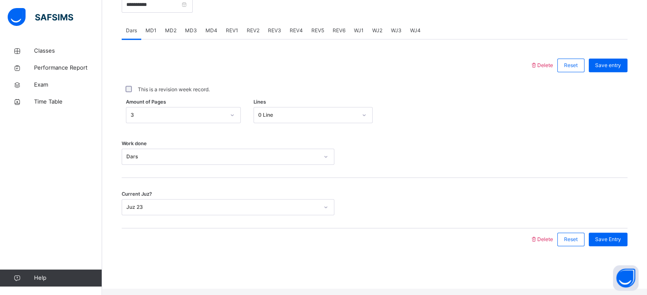
click at [171, 34] on span "MD2" at bounding box center [170, 31] width 11 height 8
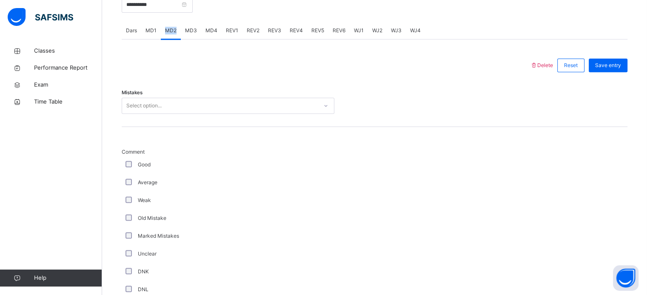
click at [171, 34] on span "MD2" at bounding box center [170, 31] width 11 height 8
click at [151, 112] on div "Select option..." at bounding box center [143, 106] width 35 height 16
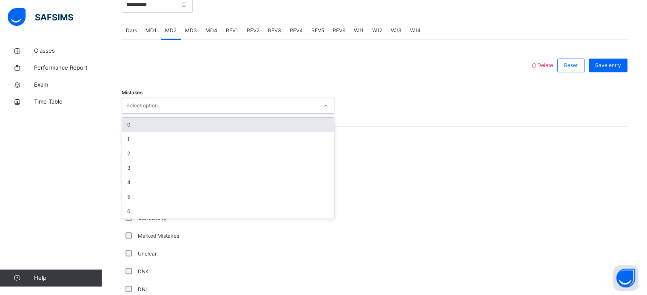
click at [127, 130] on div "0" at bounding box center [228, 125] width 212 height 14
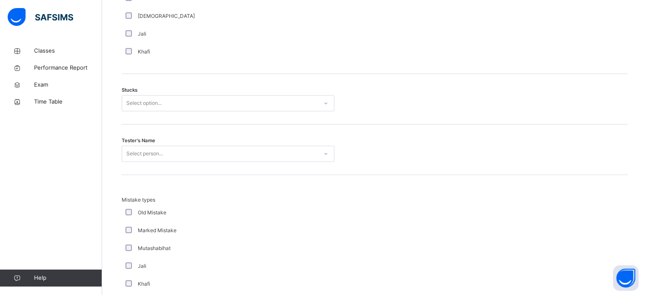
scroll to position [671, 0]
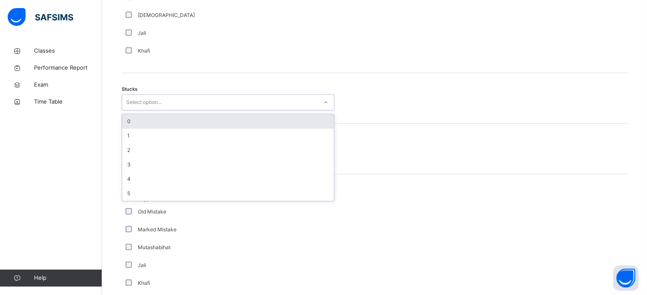
click at [130, 111] on div "Select option..." at bounding box center [228, 102] width 213 height 16
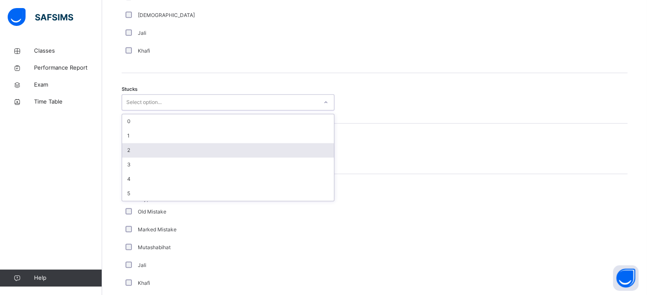
click at [132, 158] on div "2" at bounding box center [228, 150] width 212 height 14
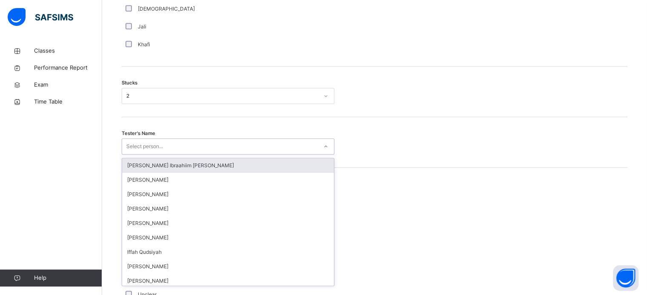
click at [132, 155] on div "Select person..." at bounding box center [228, 147] width 213 height 16
type input "****"
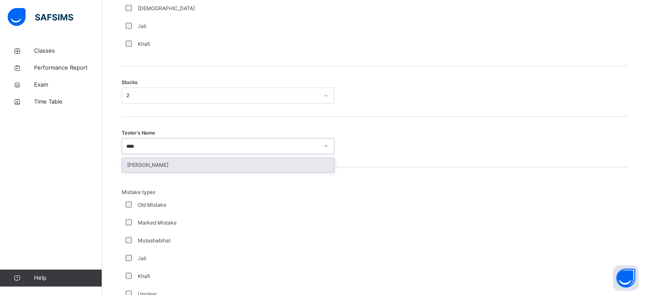
click at [148, 168] on div "[PERSON_NAME]" at bounding box center [228, 165] width 212 height 14
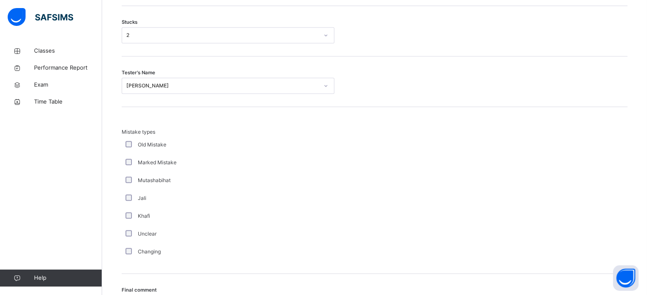
scroll to position [834, 0]
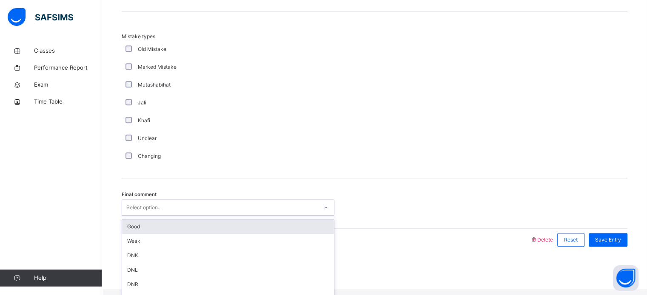
click at [135, 216] on div "Select option..." at bounding box center [228, 208] width 213 height 16
click at [142, 234] on div "Good" at bounding box center [228, 227] width 212 height 14
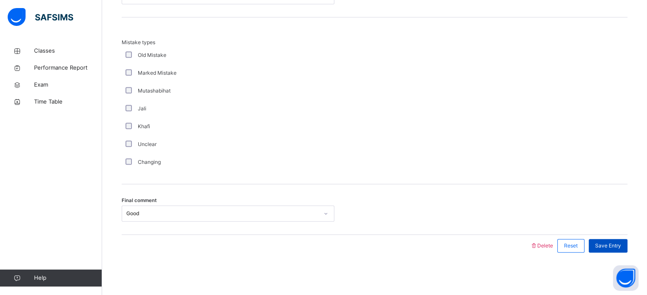
click at [616, 240] on div "Save Entry" at bounding box center [607, 246] width 39 height 14
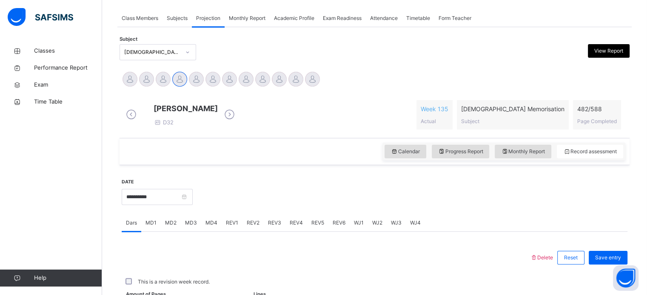
scroll to position [343, 0]
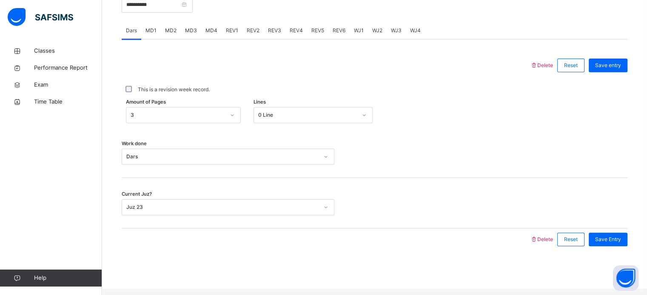
click at [211, 39] on div "MD4" at bounding box center [211, 30] width 20 height 17
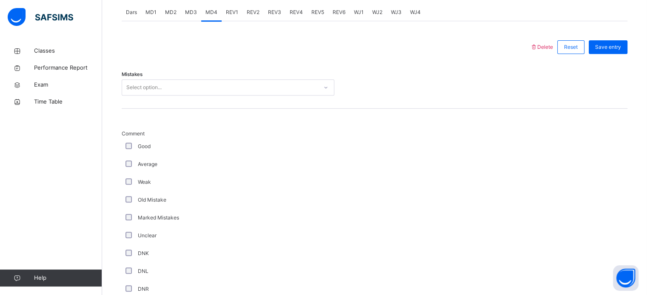
scroll to position [361, 0]
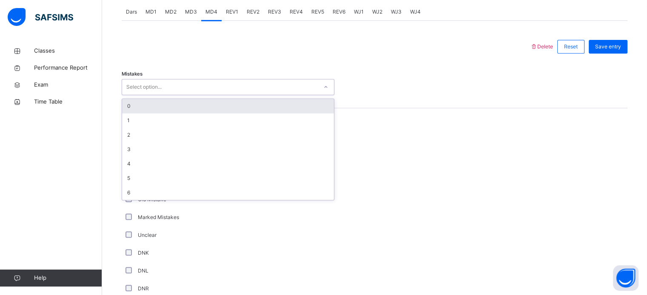
click at [162, 92] on div "Select option..." at bounding box center [143, 87] width 35 height 16
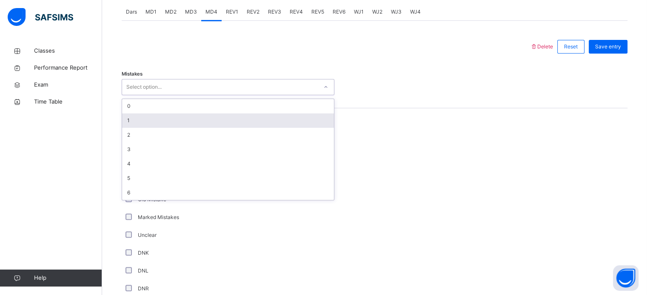
click at [140, 125] on div "1" at bounding box center [228, 120] width 212 height 14
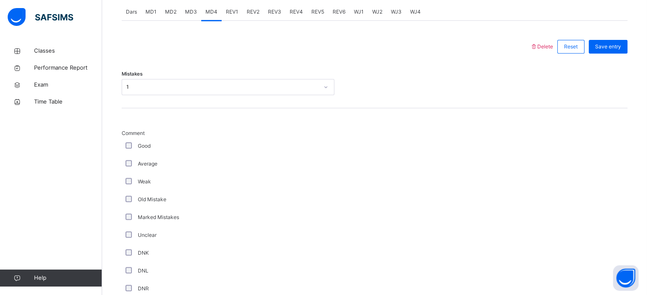
click at [126, 168] on div "Average" at bounding box center [228, 164] width 208 height 8
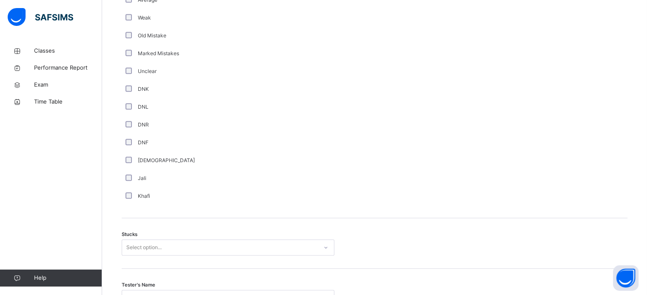
scroll to position [616, 0]
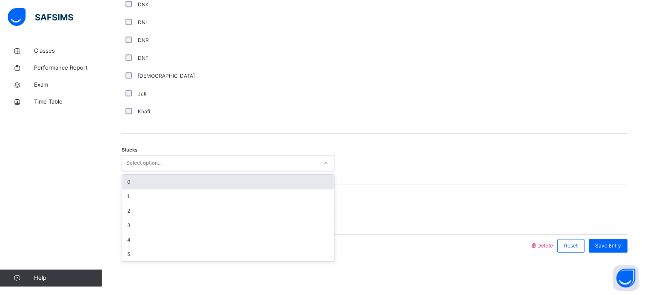
click at [130, 159] on div "Select option..." at bounding box center [143, 163] width 35 height 16
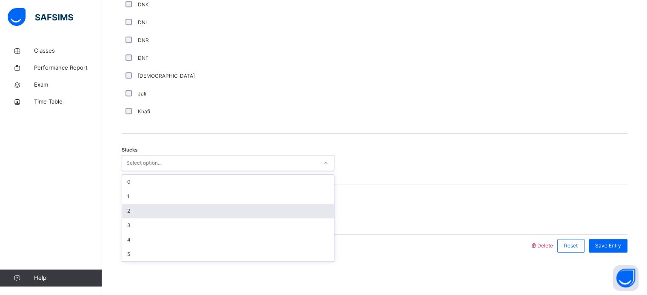
click at [133, 207] on div "2" at bounding box center [228, 211] width 212 height 14
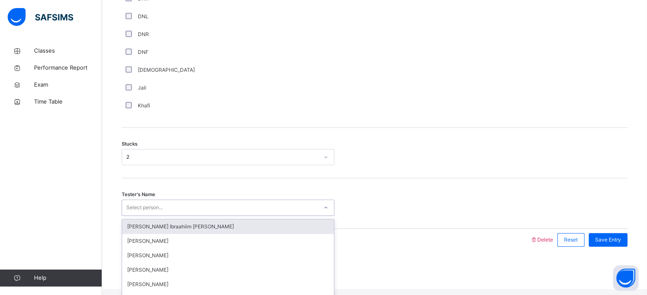
click at [133, 207] on div "Select person..." at bounding box center [144, 208] width 37 height 16
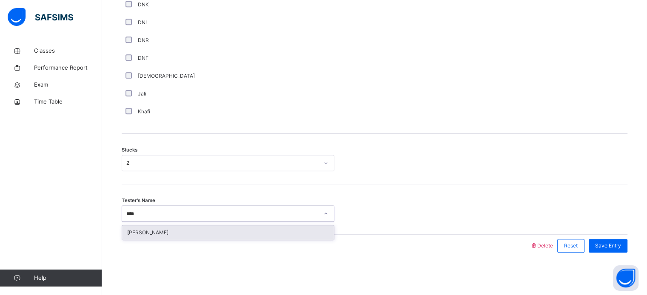
type input "****"
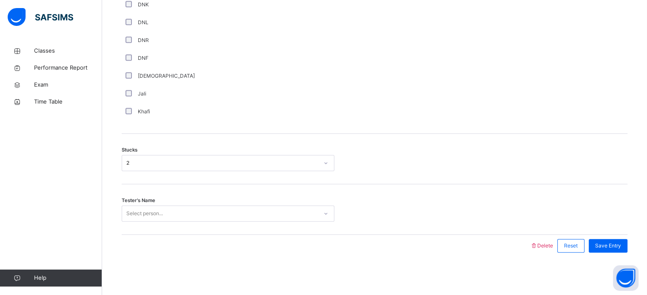
click at [146, 224] on div "Tester's Name Select person..." at bounding box center [374, 209] width 505 height 51
click at [150, 196] on div "Tester's Name Select person..." at bounding box center [374, 209] width 505 height 51
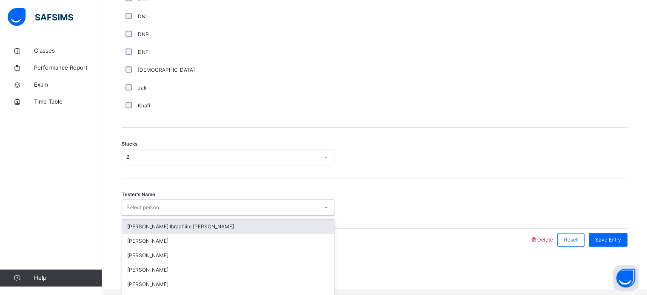
click at [152, 213] on div "Select person..." at bounding box center [144, 208] width 37 height 16
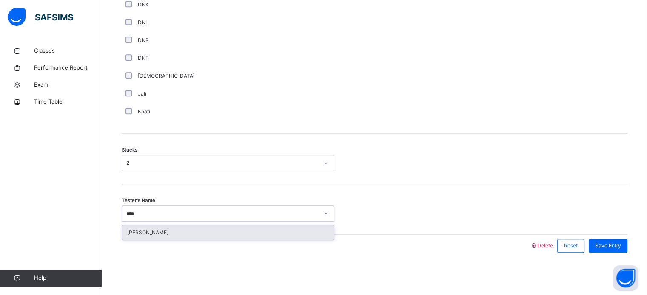
type input "****"
click at [156, 224] on div "Tester's Name option Iman Adem Ali focused, 9 of 44. 1 result available for sea…" at bounding box center [374, 209] width 505 height 51
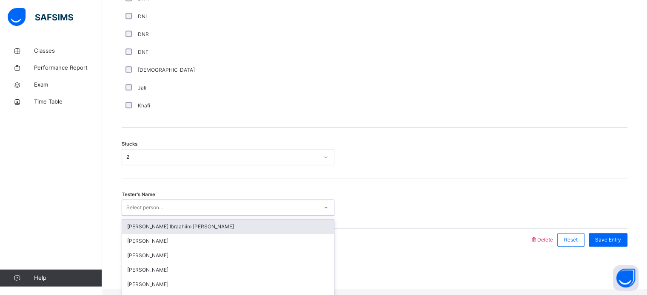
click at [249, 212] on div "Select person..." at bounding box center [220, 207] width 196 height 13
type input "****"
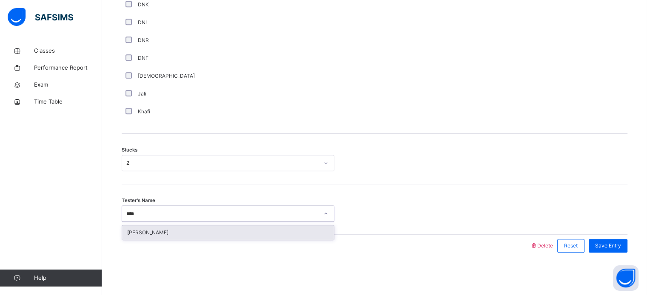
click at [241, 227] on div "[PERSON_NAME]" at bounding box center [228, 233] width 212 height 14
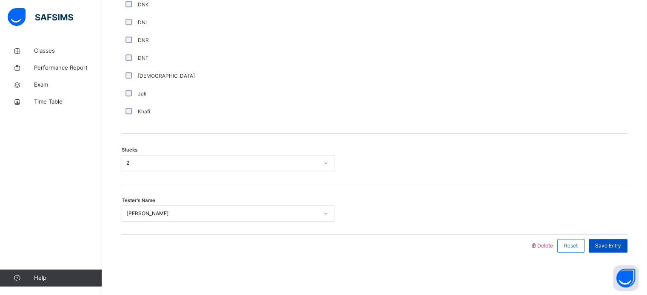
click at [618, 240] on div "Save Entry" at bounding box center [607, 246] width 39 height 14
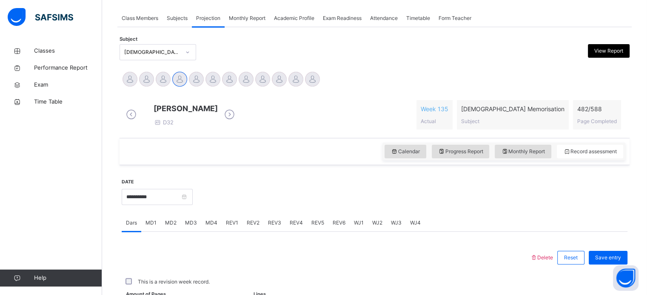
scroll to position [343, 0]
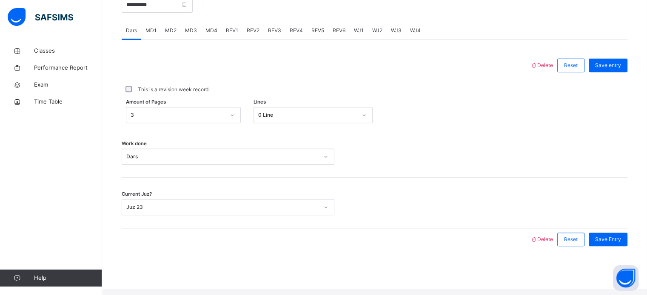
click at [233, 34] on span "REV1" at bounding box center [232, 31] width 12 height 8
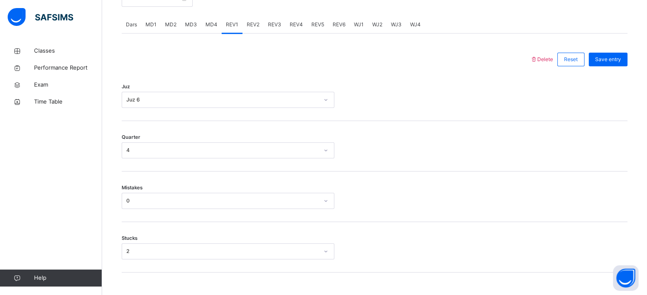
scroll to position [320, 0]
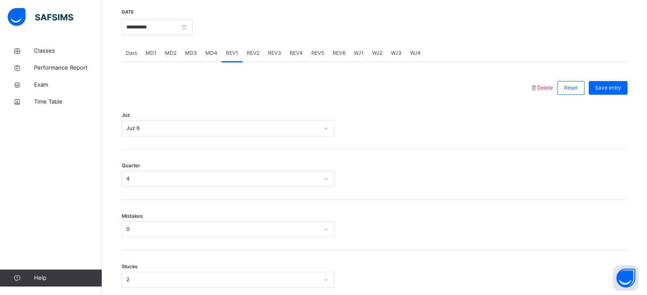
click at [249, 57] on span "REV2" at bounding box center [253, 53] width 13 height 8
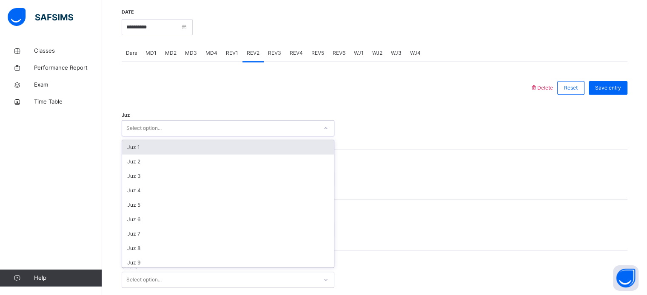
click at [222, 135] on div "Select option..." at bounding box center [220, 128] width 196 height 13
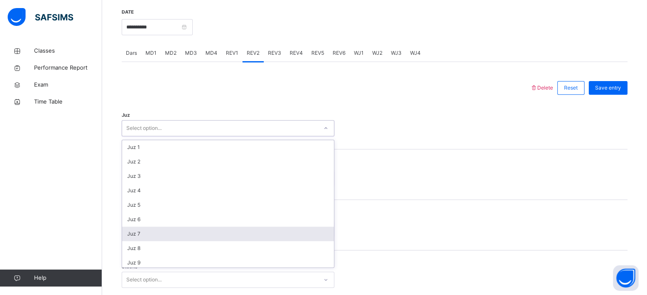
click at [139, 240] on div "Juz 7" at bounding box center [228, 234] width 212 height 14
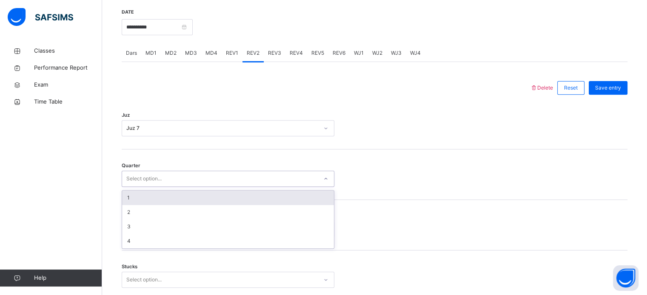
drag, startPoint x: 143, startPoint y: 188, endPoint x: 138, endPoint y: 204, distance: 16.4
click at [138, 187] on div "option 1 focused, 1 of 4. 4 results available. Use Up and Down to choose option…" at bounding box center [228, 179] width 213 height 16
click at [138, 204] on div "1" at bounding box center [228, 198] width 212 height 14
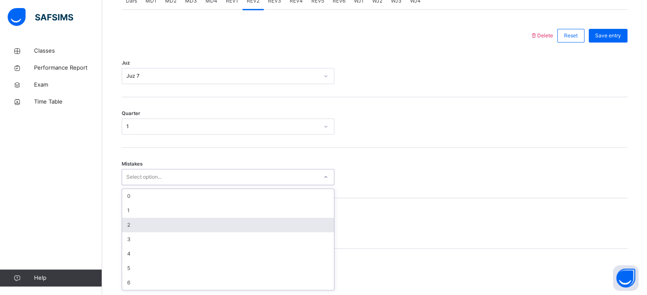
scroll to position [377, 0]
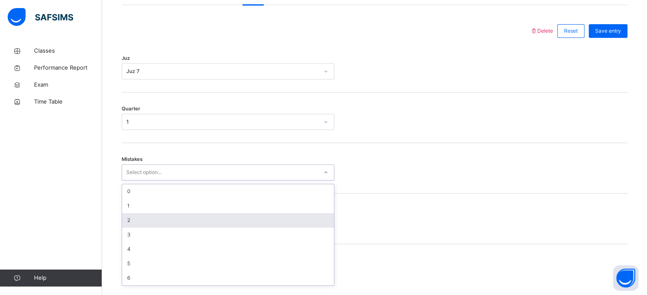
click at [145, 181] on div "option 2 focused, 3 of 7. 7 results available. Use Up and Down to choose option…" at bounding box center [228, 172] width 213 height 16
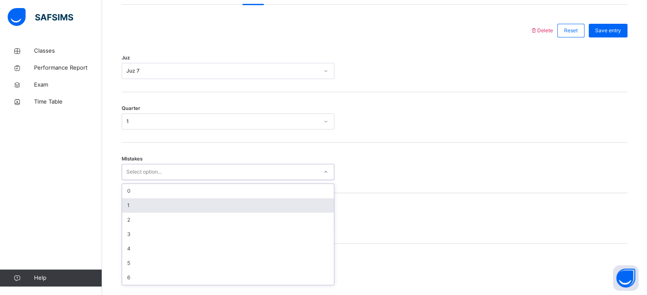
click at [131, 209] on div "1" at bounding box center [228, 206] width 212 height 14
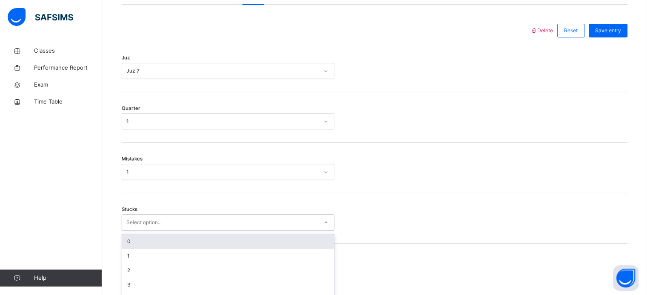
scroll to position [413, 0]
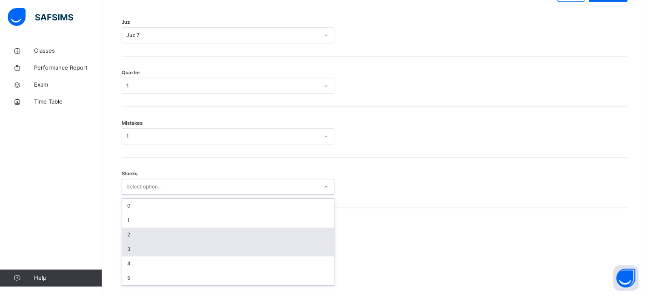
drag, startPoint x: 138, startPoint y: 230, endPoint x: 132, endPoint y: 249, distance: 19.6
click at [132, 195] on div "option 2 focused, 3 of 6. 6 results available. Use Up and Down to choose option…" at bounding box center [228, 187] width 213 height 16
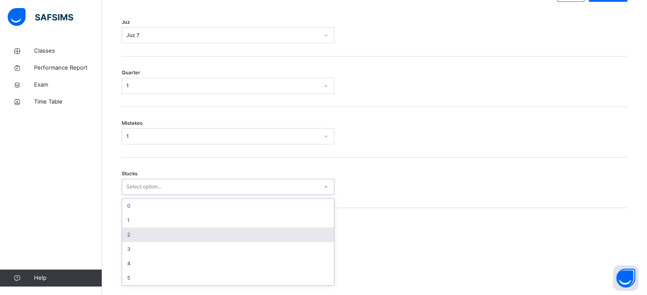
click at [131, 241] on div "2" at bounding box center [228, 235] width 212 height 14
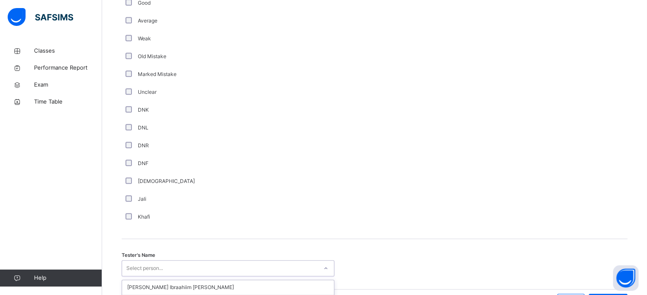
scroll to position [717, 0]
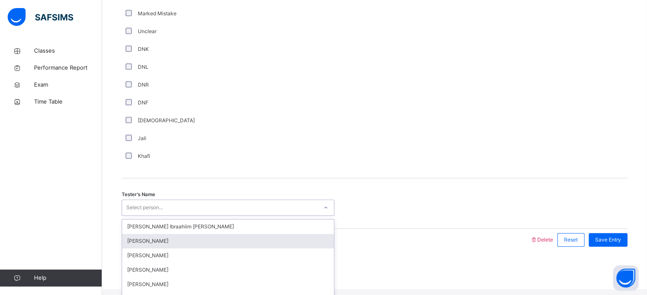
click at [142, 216] on div "option Suhaila Tahzib focused, 2 of 44. 44 results available. Use Up and Down t…" at bounding box center [228, 208] width 213 height 16
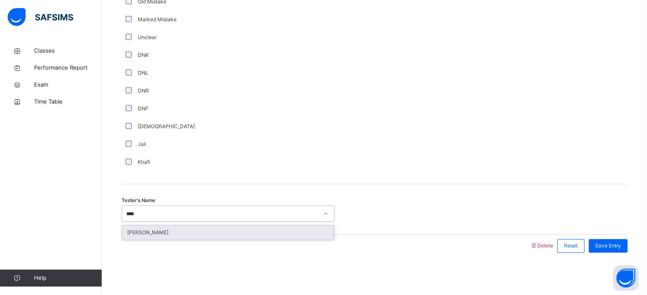
type input "*****"
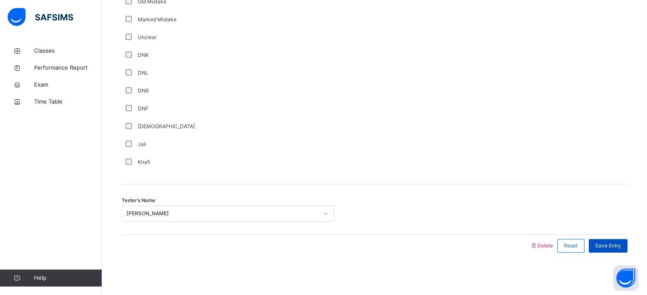
click at [619, 251] on div "Save Entry" at bounding box center [607, 246] width 39 height 14
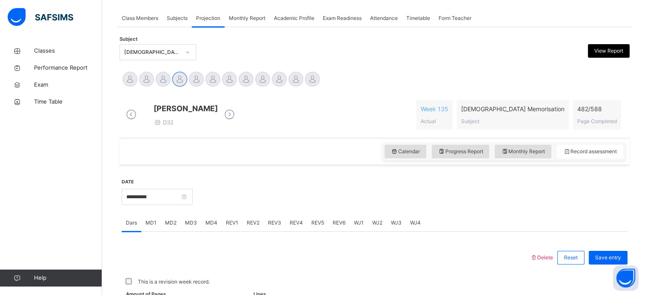
scroll to position [343, 0]
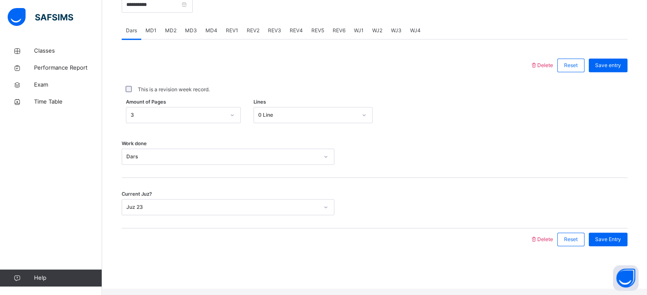
click at [269, 34] on span "REV3" at bounding box center [274, 31] width 13 height 8
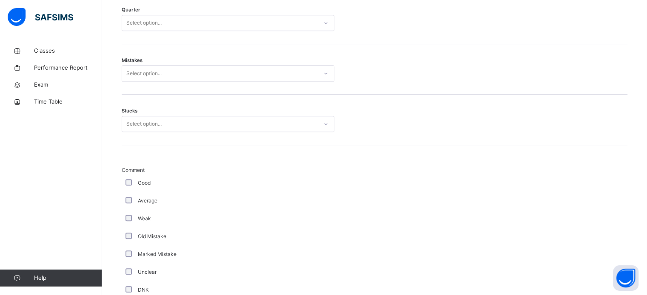
scroll to position [476, 0]
click at [255, 30] on div "Select option..." at bounding box center [220, 23] width 196 height 13
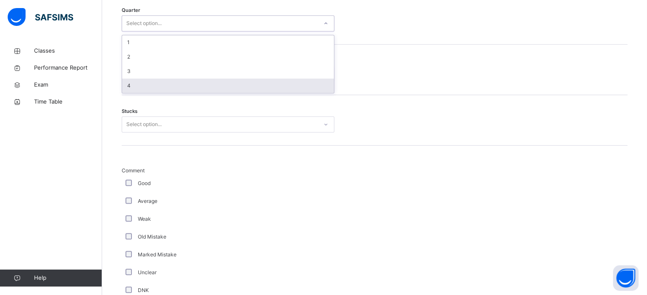
click at [172, 85] on div "4" at bounding box center [228, 86] width 212 height 14
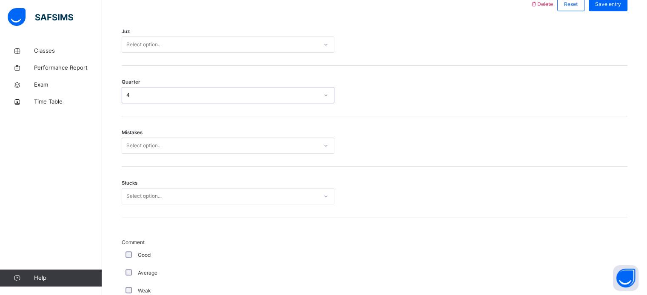
scroll to position [404, 0]
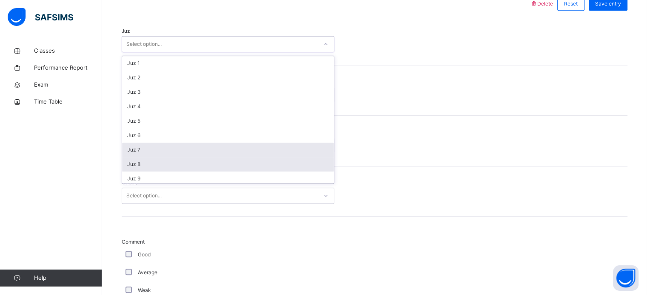
drag, startPoint x: 142, startPoint y: 53, endPoint x: 151, endPoint y: 170, distance: 117.3
click at [151, 52] on div "option Juz 7 focused, 7 of 30. 30 results available. Use Up and Down to choose …" at bounding box center [228, 44] width 213 height 16
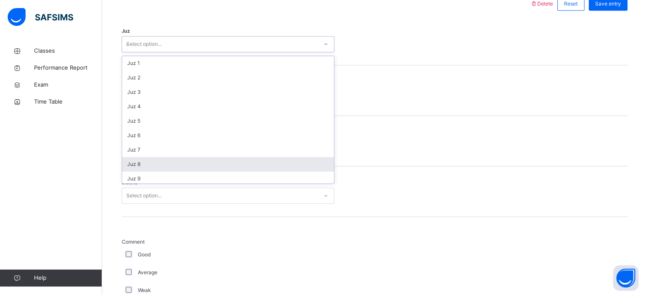
type input "**"
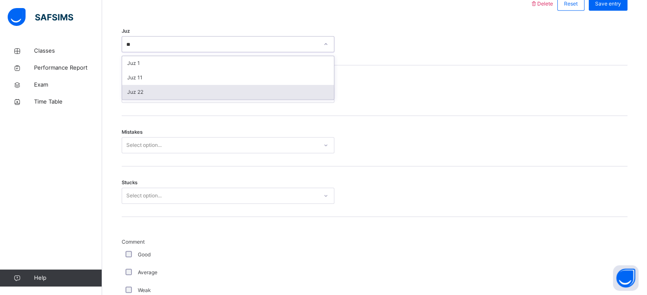
click at [152, 99] on div "Juz 22" at bounding box center [228, 92] width 212 height 14
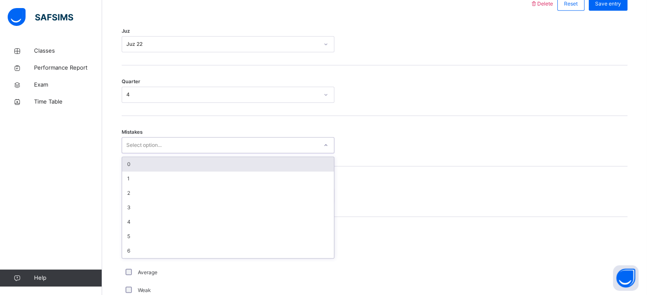
click at [143, 146] on div "Select option..." at bounding box center [143, 145] width 35 height 16
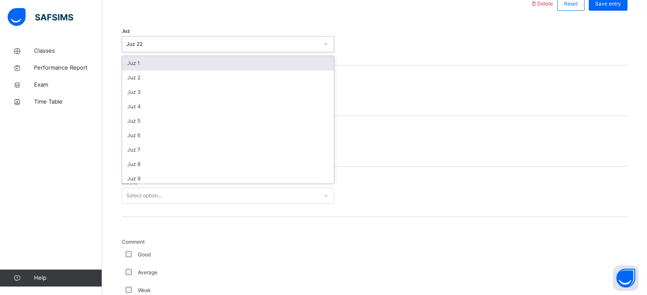
click at [146, 48] on div "Juz 22" at bounding box center [222, 44] width 192 height 8
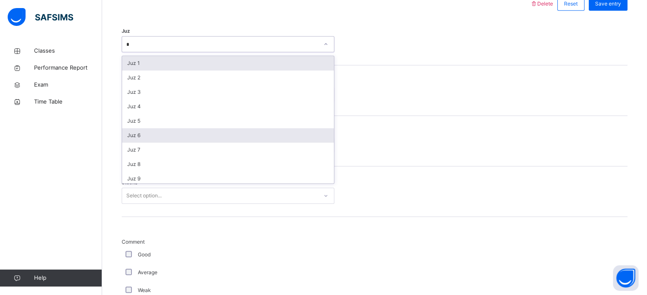
type input "**"
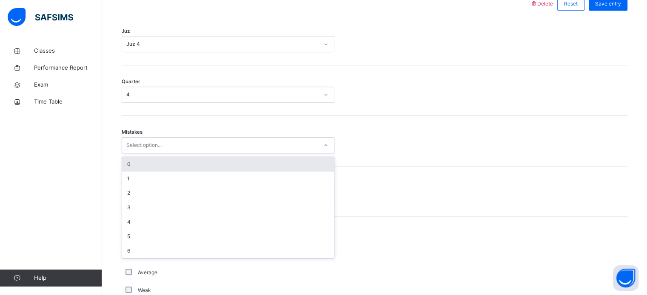
click at [159, 146] on div "Select option..." at bounding box center [143, 145] width 35 height 16
click at [135, 168] on div "0" at bounding box center [228, 164] width 212 height 14
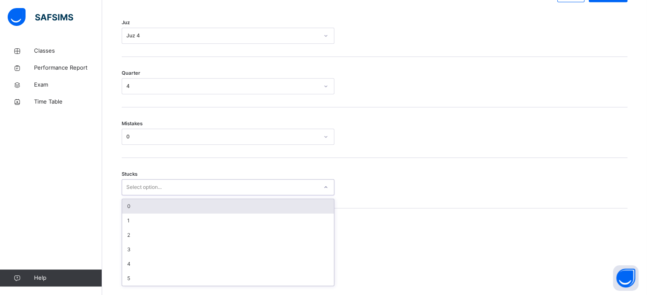
scroll to position [413, 0]
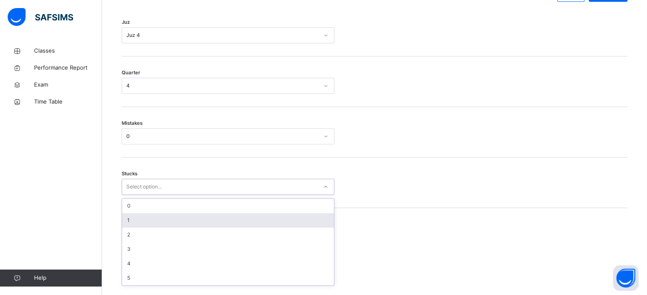
drag, startPoint x: 136, startPoint y: 202, endPoint x: 132, endPoint y: 228, distance: 26.3
click at [132, 195] on div "option 1 focused, 2 of 6. 6 results available. Use Up and Down to choose option…" at bounding box center [228, 187] width 213 height 16
click at [132, 228] on div "1" at bounding box center [228, 220] width 212 height 14
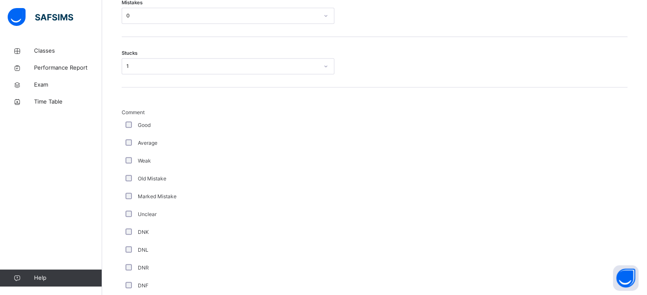
scroll to position [717, 0]
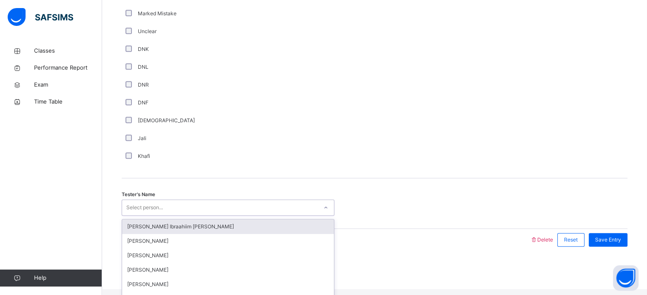
click at [165, 207] on div "Select person..." at bounding box center [220, 207] width 196 height 13
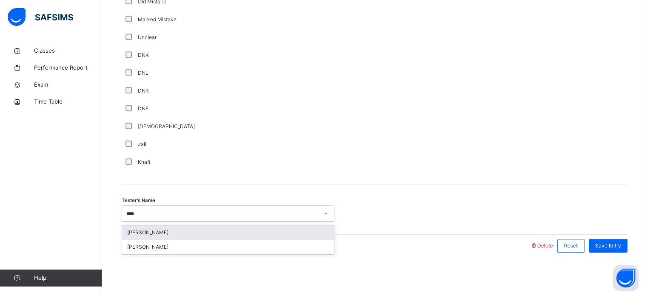
type input "*****"
click at [157, 235] on div "[PERSON_NAME]" at bounding box center [228, 233] width 212 height 14
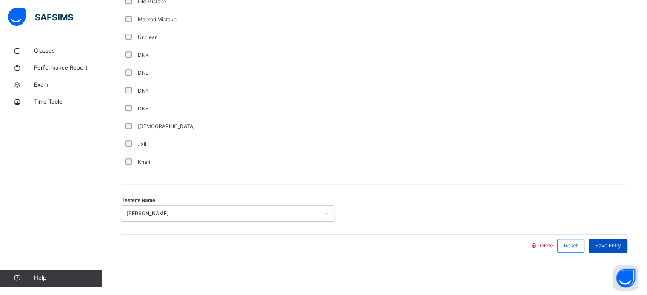
click at [614, 248] on span "Save Entry" at bounding box center [608, 246] width 26 height 8
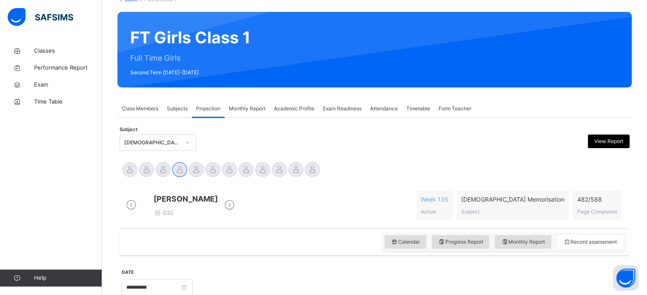
scroll to position [35, 0]
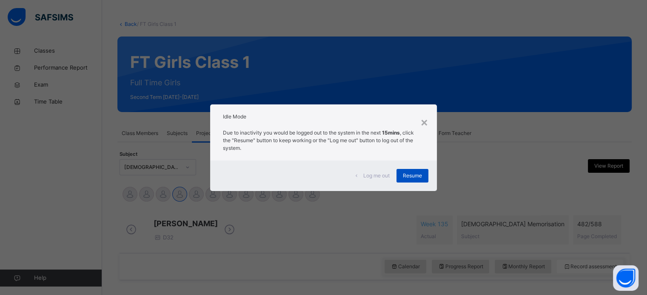
click at [411, 173] on span "Resume" at bounding box center [412, 176] width 19 height 8
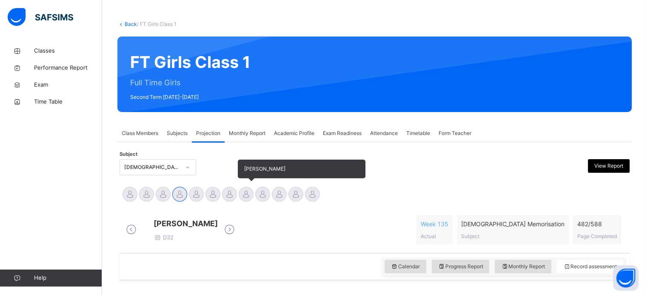
click at [245, 194] on div at bounding box center [245, 194] width 15 height 15
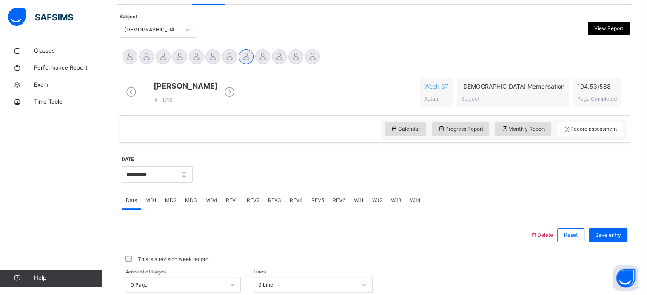
scroll to position [180, 0]
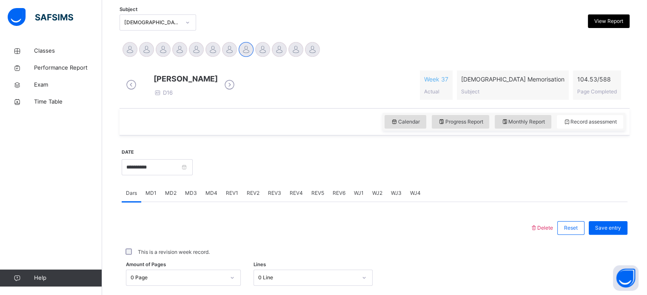
click at [404, 50] on div "Aisha Sharaf Amnah Azeem Fadumo Ibraahiim Abdullahi Fatima Ilham Hafsah Tamurya…" at bounding box center [374, 50] width 505 height 19
drag, startPoint x: 646, startPoint y: 125, endPoint x: 648, endPoint y: 152, distance: 26.9
click at [647, 152] on html "Class Arm Details Third Term / 2024-2025 Muallimah Tooba Humayun tooba.humayun8…" at bounding box center [323, 136] width 647 height 632
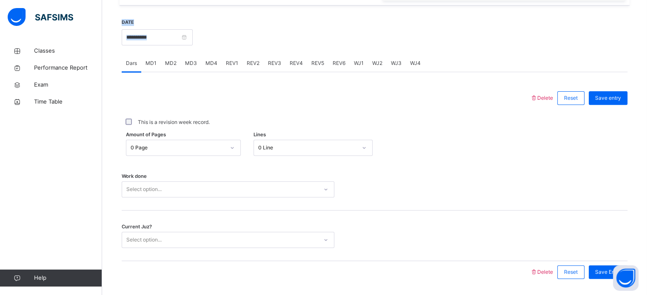
scroll to position [342, 0]
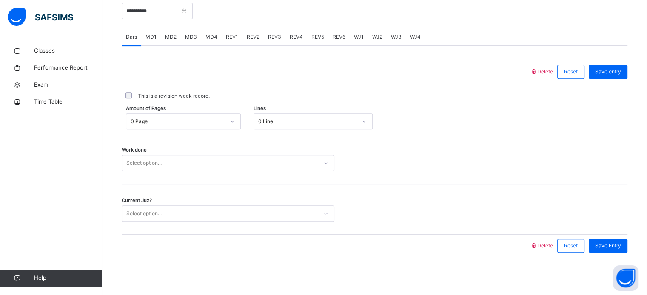
click at [401, 108] on div "This is a revision week record." at bounding box center [374, 96] width 505 height 26
click at [211, 35] on span "MD4" at bounding box center [211, 37] width 12 height 8
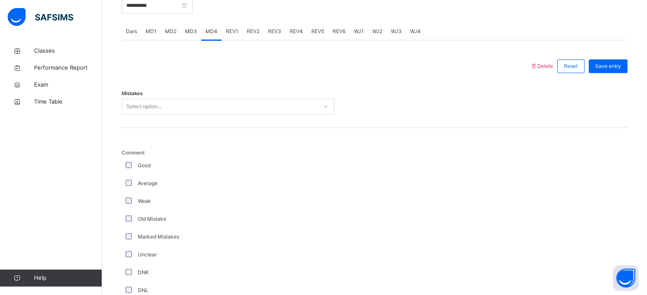
click at [141, 36] on div "Dars" at bounding box center [132, 31] width 20 height 17
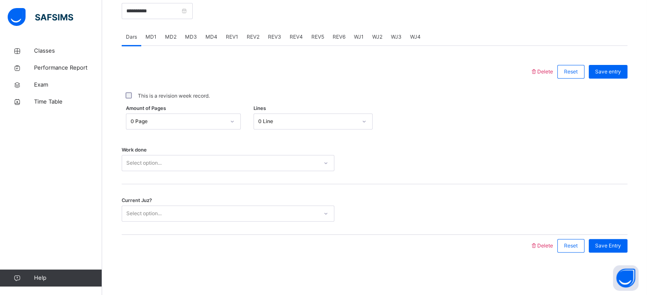
click at [146, 43] on div "MD1" at bounding box center [151, 36] width 20 height 17
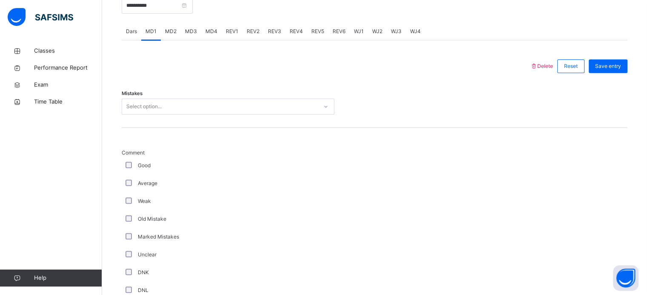
click at [192, 33] on div "MD3" at bounding box center [191, 31] width 20 height 17
click at [234, 35] on span "REV1" at bounding box center [232, 32] width 12 height 8
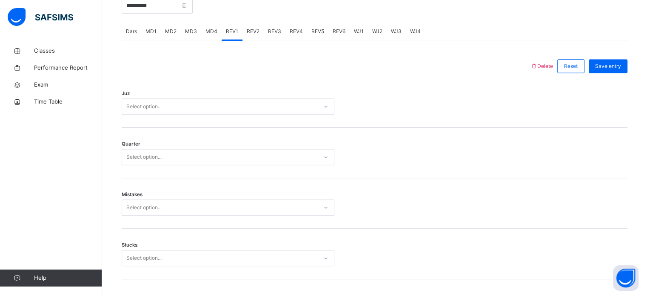
click at [150, 35] on span "MD1" at bounding box center [150, 32] width 11 height 8
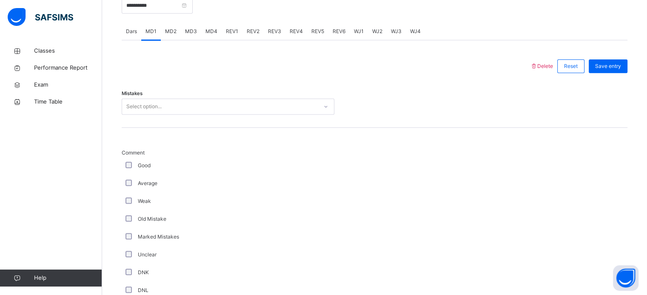
click at [182, 111] on div "Select option..." at bounding box center [220, 106] width 196 height 13
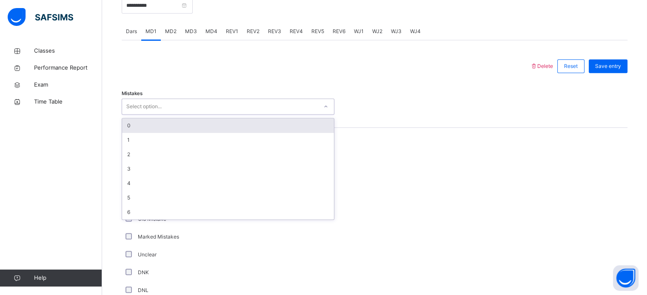
drag, startPoint x: 157, startPoint y: 127, endPoint x: 157, endPoint y: 133, distance: 5.5
click at [157, 130] on div "0" at bounding box center [228, 126] width 212 height 14
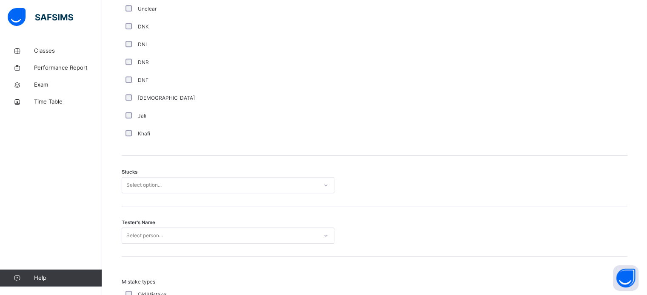
scroll to position [592, 0]
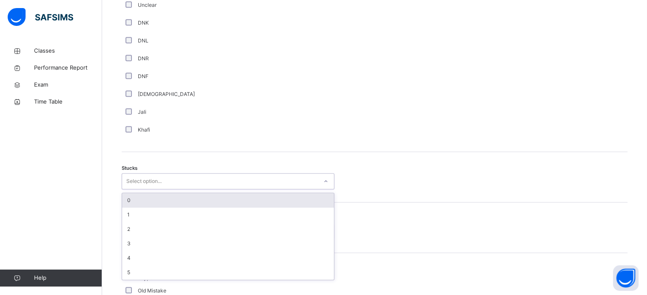
click at [304, 188] on div "Select option..." at bounding box center [220, 181] width 196 height 13
click at [310, 207] on div "0" at bounding box center [228, 200] width 212 height 14
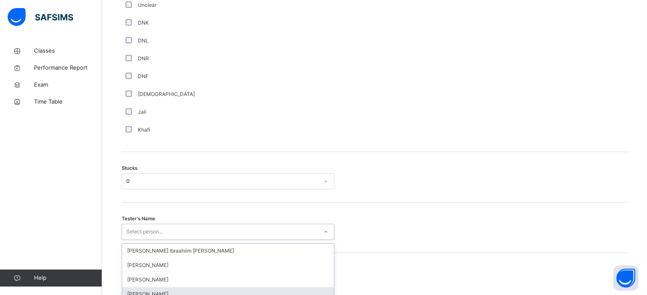
click at [195, 240] on div "option Sara Tariq focused, 4 of 44. 44 results available. Use Up and Down to ch…" at bounding box center [228, 232] width 213 height 16
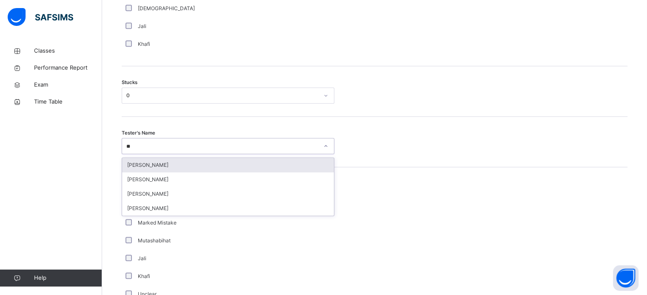
type input "***"
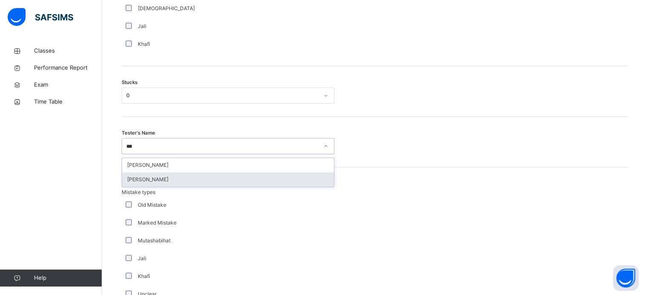
click at [149, 185] on div "[PERSON_NAME]" at bounding box center [228, 180] width 212 height 14
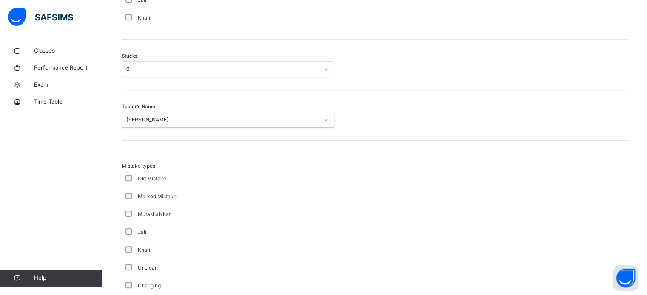
scroll to position [834, 0]
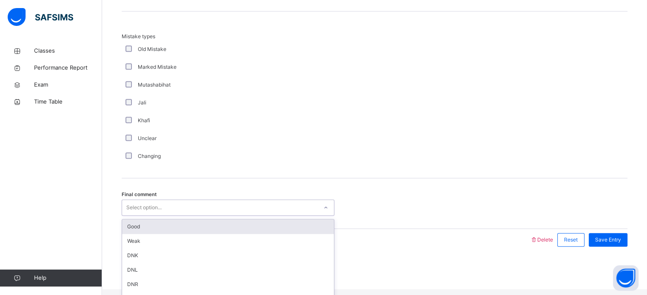
click at [257, 214] on div "Select option..." at bounding box center [220, 207] width 196 height 13
click at [223, 225] on div "Good" at bounding box center [228, 227] width 212 height 14
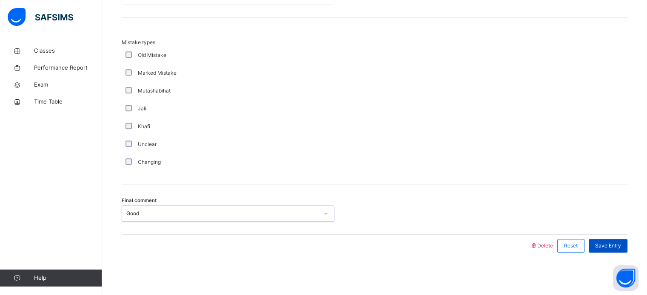
click at [612, 239] on div "Save Entry" at bounding box center [607, 246] width 39 height 14
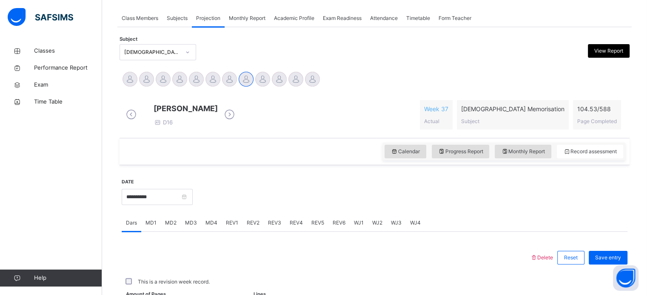
scroll to position [343, 0]
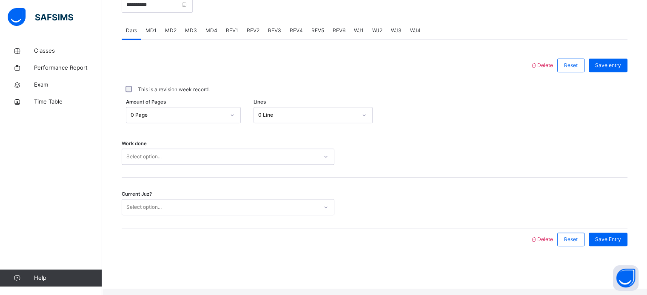
click at [211, 34] on span "MD4" at bounding box center [211, 31] width 12 height 8
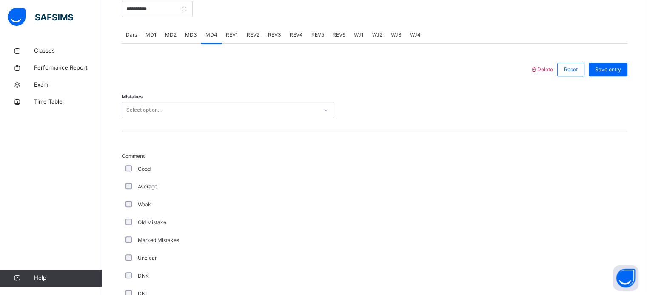
scroll to position [326, 0]
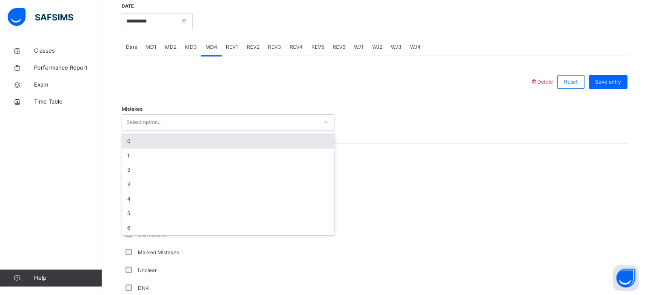
drag, startPoint x: 167, startPoint y: 129, endPoint x: 167, endPoint y: 134, distance: 5.2
click at [167, 129] on div "Select option..." at bounding box center [220, 122] width 196 height 13
click at [154, 149] on div "0" at bounding box center [228, 141] width 212 height 14
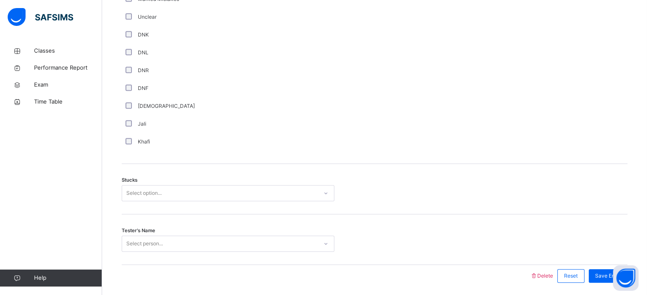
scroll to position [585, 0]
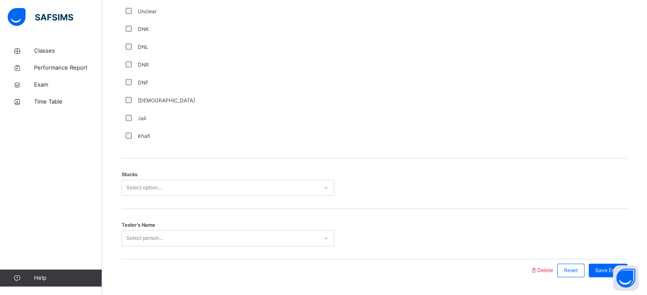
click at [260, 192] on div "Select option..." at bounding box center [220, 188] width 196 height 13
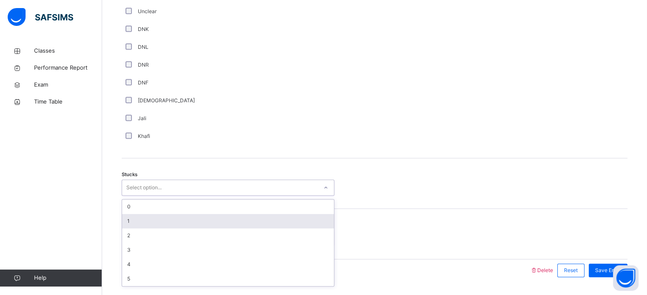
click at [291, 229] on div "1" at bounding box center [228, 221] width 212 height 14
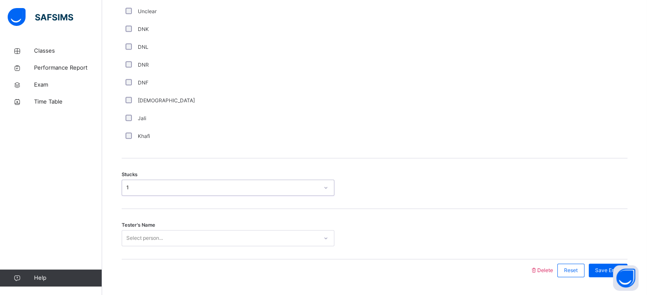
scroll to position [616, 0]
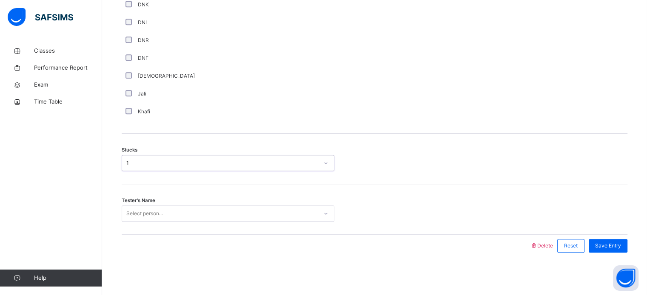
click at [300, 222] on div "Select person..." at bounding box center [228, 214] width 213 height 16
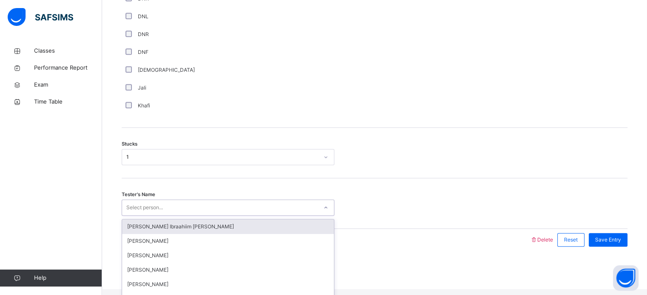
click at [281, 234] on div "[PERSON_NAME] Ibraahiim [PERSON_NAME]" at bounding box center [228, 227] width 212 height 14
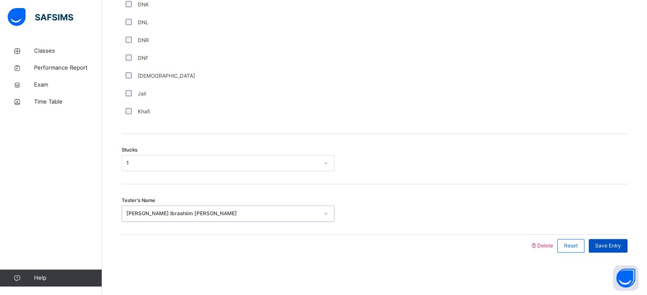
click at [609, 246] on span "Save Entry" at bounding box center [608, 246] width 26 height 8
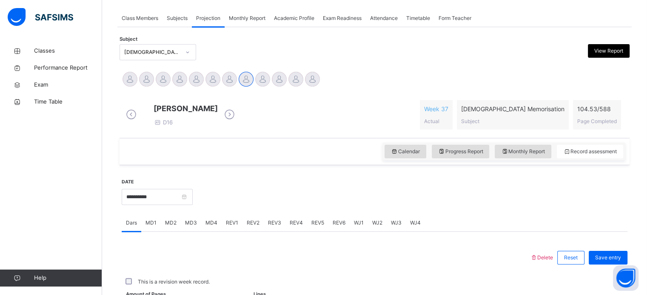
scroll to position [343, 0]
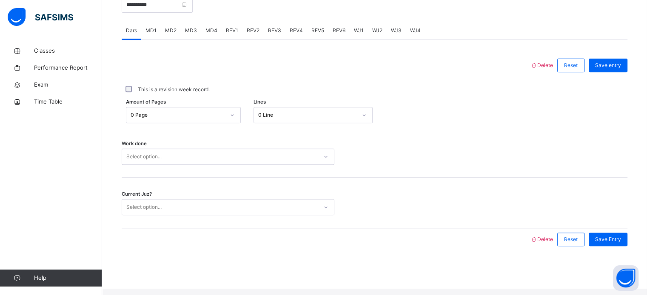
click at [235, 34] on span "REV1" at bounding box center [232, 31] width 12 height 8
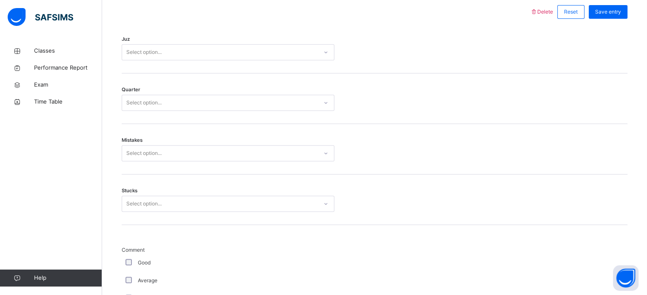
scroll to position [377, 0]
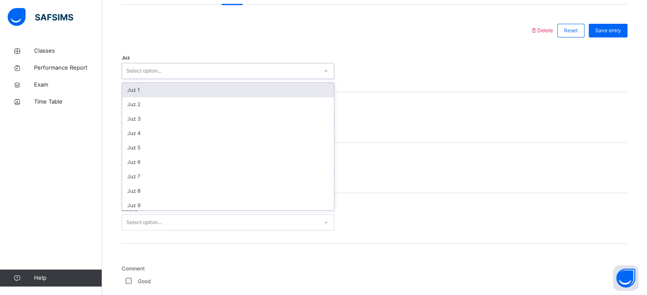
click at [313, 77] on div "Select option..." at bounding box center [220, 71] width 196 height 13
type input "**"
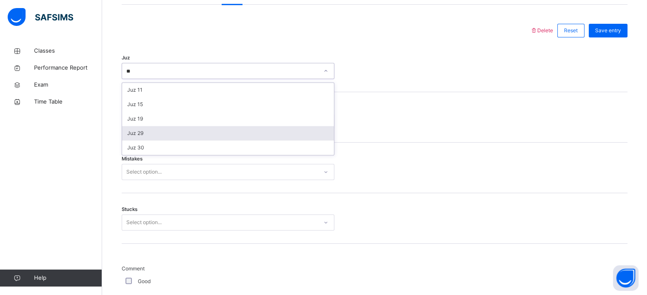
click at [194, 139] on div "Juz 29" at bounding box center [228, 133] width 212 height 14
click at [185, 127] on div "Select option..." at bounding box center [220, 121] width 196 height 13
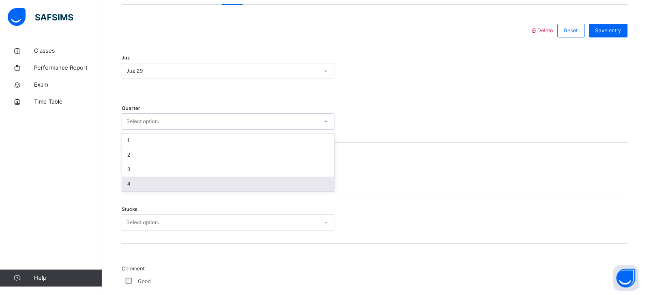
click at [187, 191] on div "4" at bounding box center [228, 184] width 212 height 14
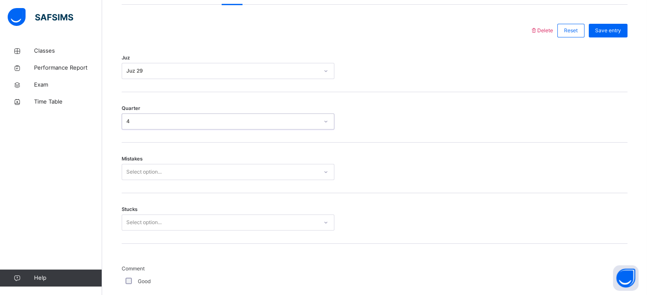
click at [170, 178] on div "Select option..." at bounding box center [220, 172] width 196 height 13
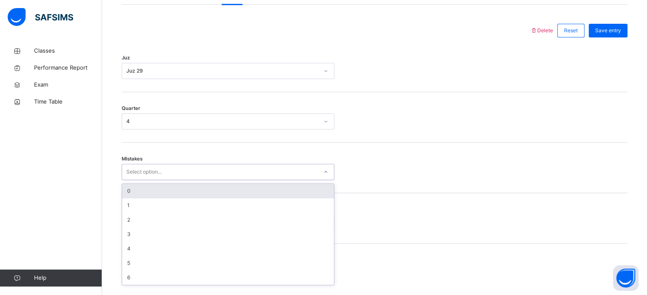
click at [173, 198] on div "0" at bounding box center [228, 191] width 212 height 14
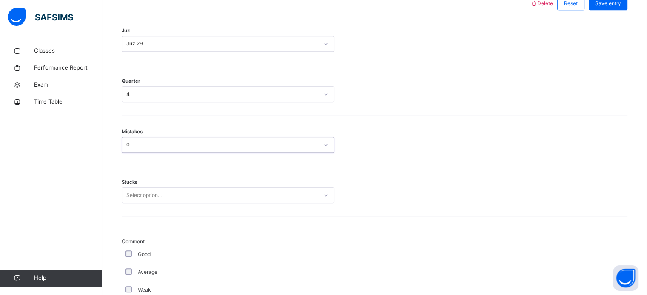
click at [183, 204] on div "Select option..." at bounding box center [228, 195] width 213 height 16
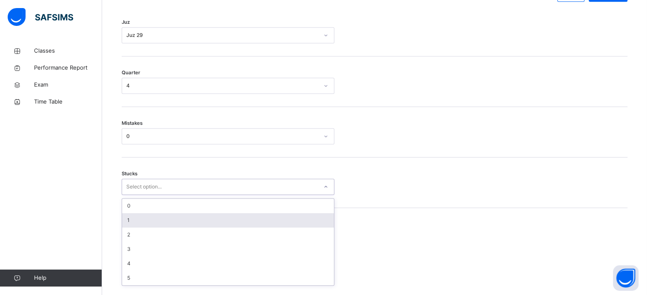
scroll to position [413, 0]
click at [176, 220] on div "1" at bounding box center [228, 220] width 212 height 14
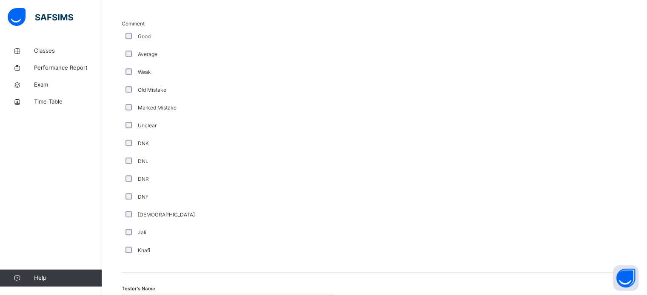
scroll to position [717, 0]
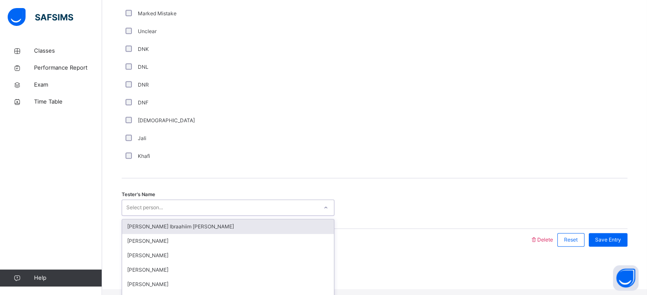
drag, startPoint x: 319, startPoint y: 210, endPoint x: 323, endPoint y: 213, distance: 4.6
click at [321, 211] on div at bounding box center [325, 208] width 14 height 14
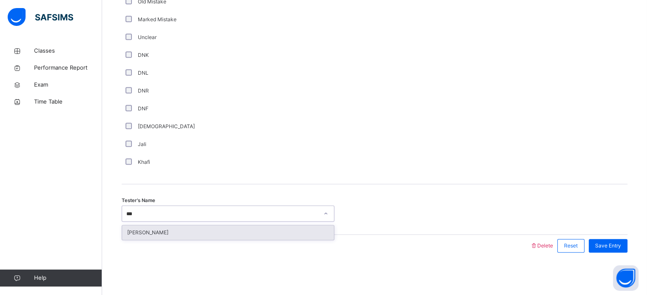
type input "****"
click at [277, 229] on div "[PERSON_NAME]" at bounding box center [228, 233] width 212 height 14
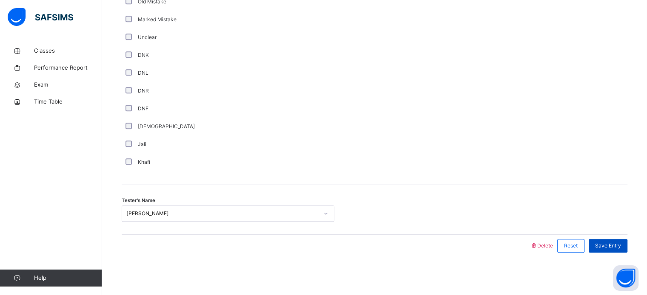
click at [610, 242] on span "Save Entry" at bounding box center [608, 246] width 26 height 8
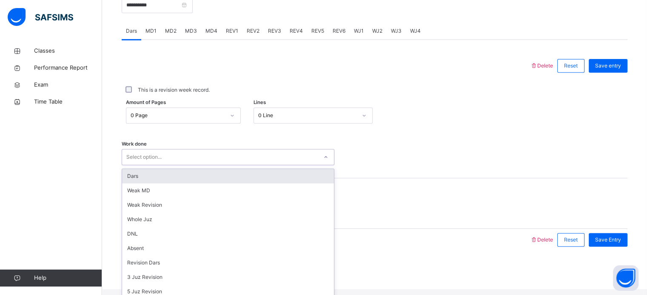
scroll to position [343, 0]
click at [218, 164] on div "Select option..." at bounding box center [220, 156] width 196 height 13
click at [220, 181] on div "Dars" at bounding box center [228, 176] width 212 height 14
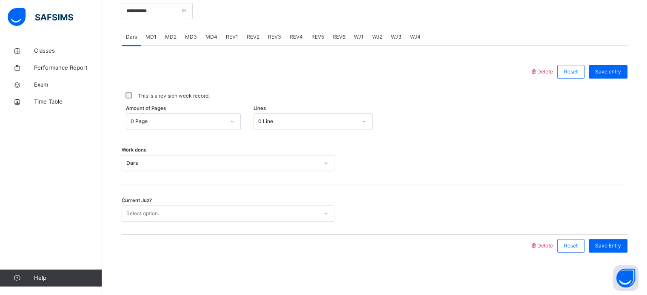
click at [311, 113] on div "Amount of Pages 0 Page Lines 0 Line" at bounding box center [374, 121] width 505 height 25
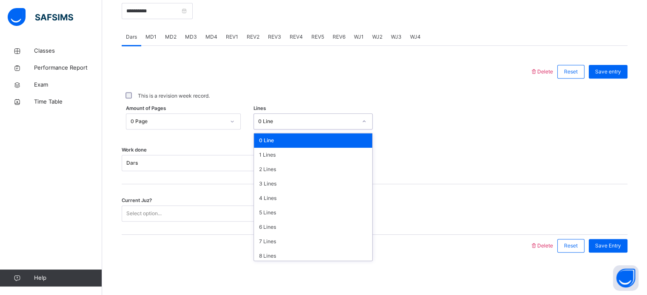
click at [304, 115] on div "0 Line" at bounding box center [305, 121] width 102 height 13
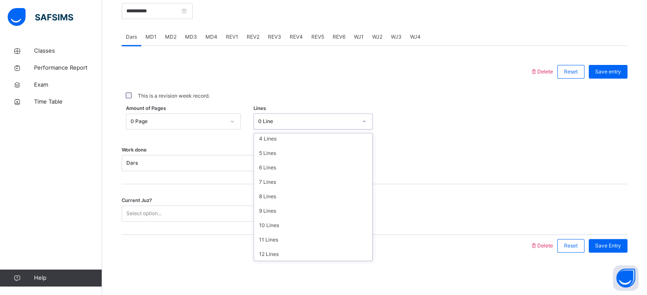
scroll to position [67, 0]
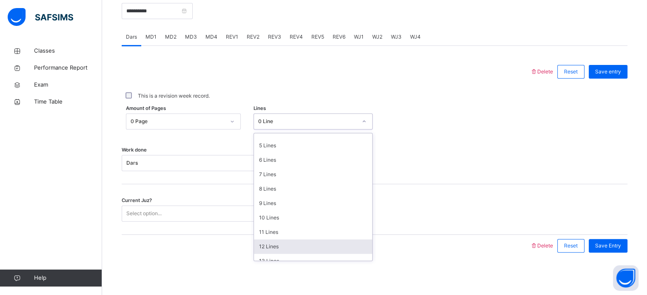
click at [313, 247] on div "12 Lines" at bounding box center [313, 247] width 118 height 14
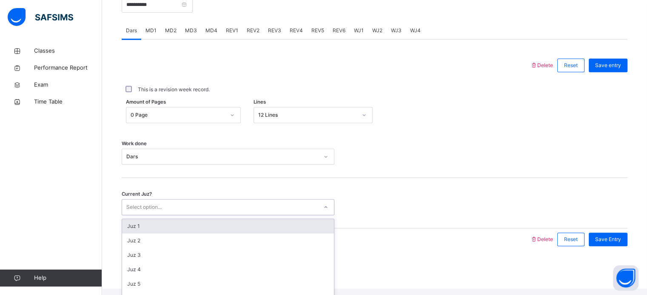
click at [219, 216] on div "Select option..." at bounding box center [228, 207] width 213 height 16
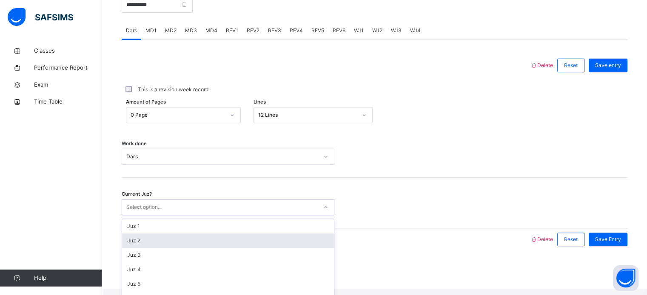
click at [231, 244] on div "Juz 2" at bounding box center [228, 241] width 212 height 14
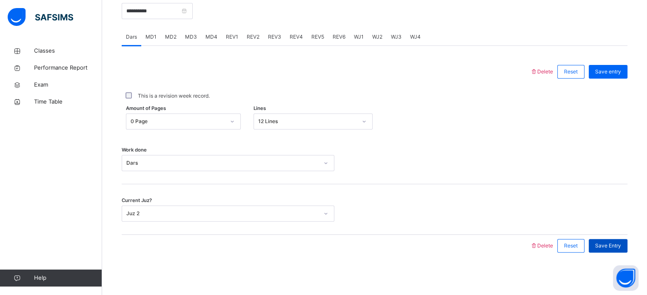
click at [617, 243] on span "Save Entry" at bounding box center [608, 246] width 26 height 8
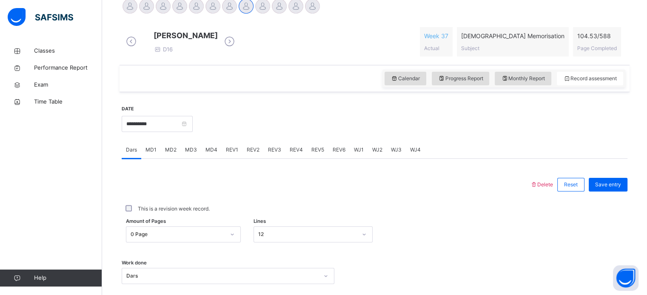
scroll to position [227, 0]
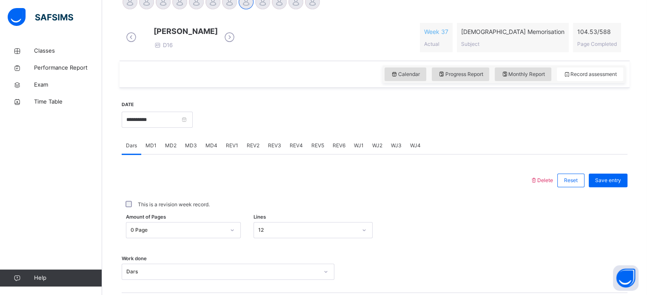
click at [475, 166] on div "Delete Reset Save entry This is a revision week record. Amount of Pages 0 Page …" at bounding box center [374, 260] width 505 height 211
